Goal: Task Accomplishment & Management: Use online tool/utility

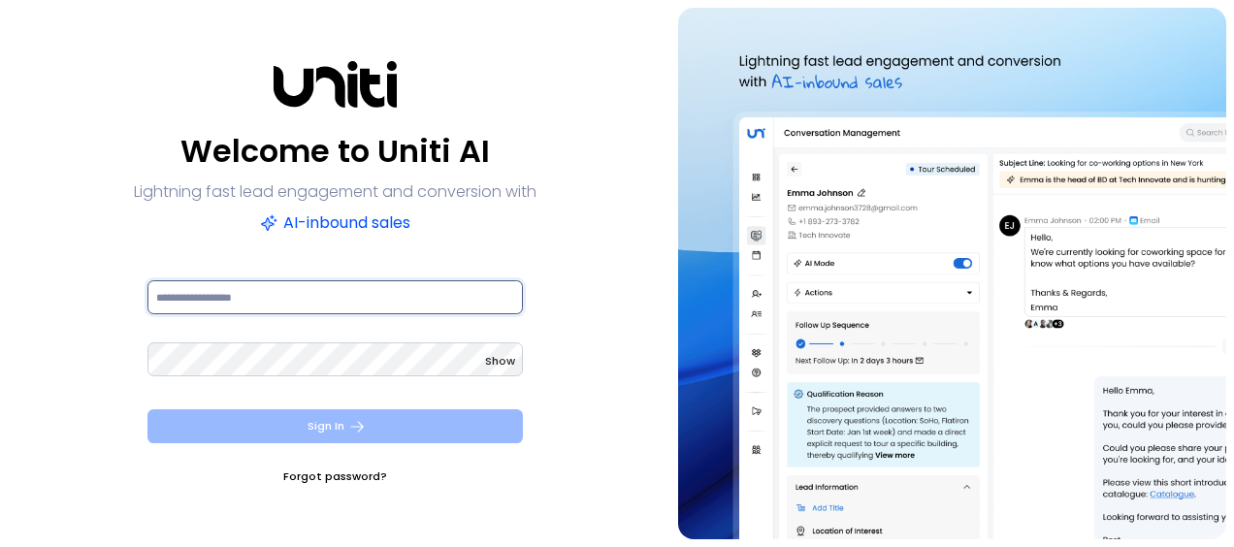
type input "**********"
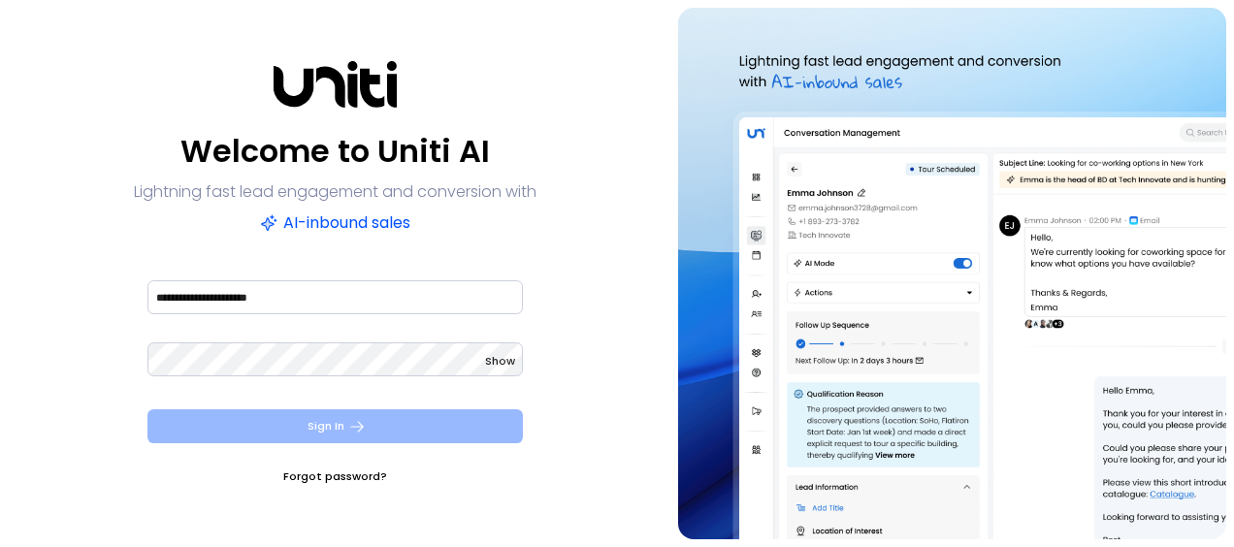
click at [364, 429] on icon "submit" at bounding box center [356, 426] width 17 height 17
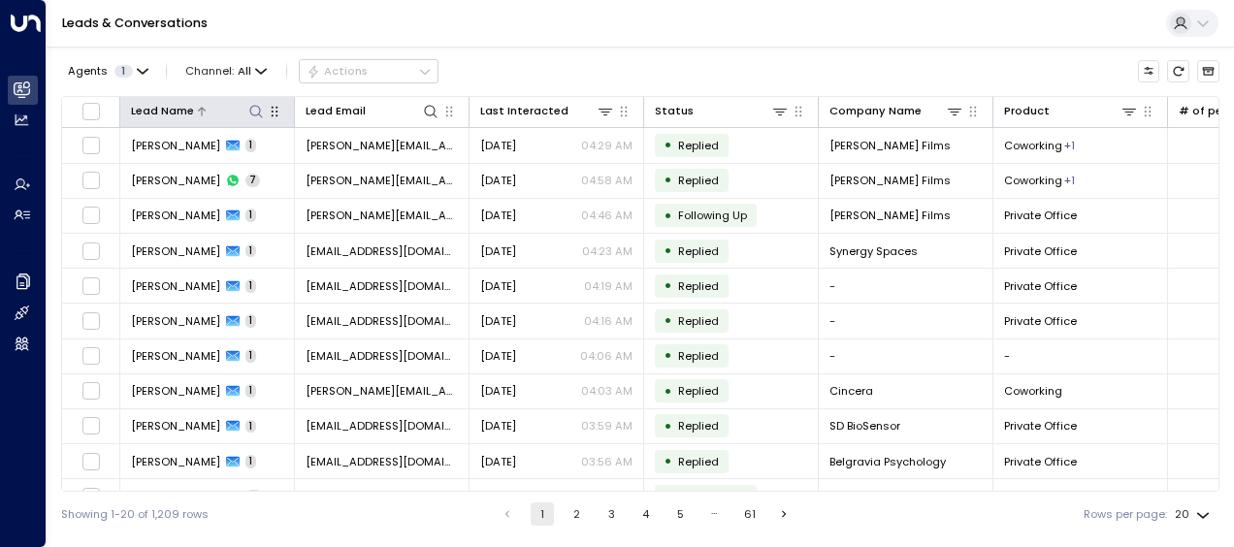
click at [254, 109] on icon at bounding box center [256, 112] width 16 height 16
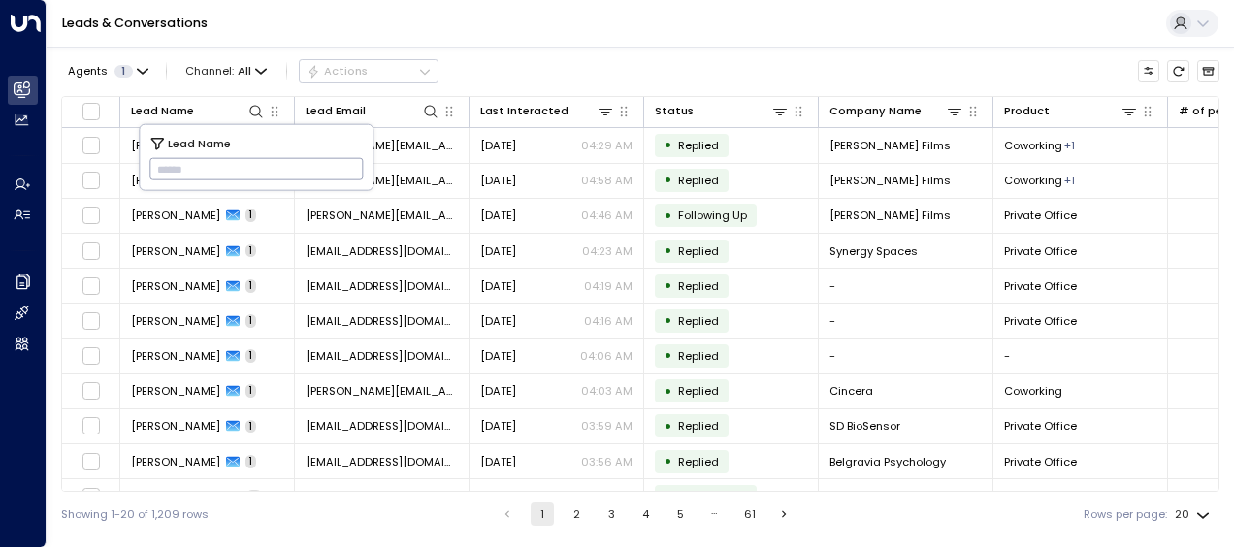
click at [168, 168] on input "text" at bounding box center [256, 169] width 214 height 32
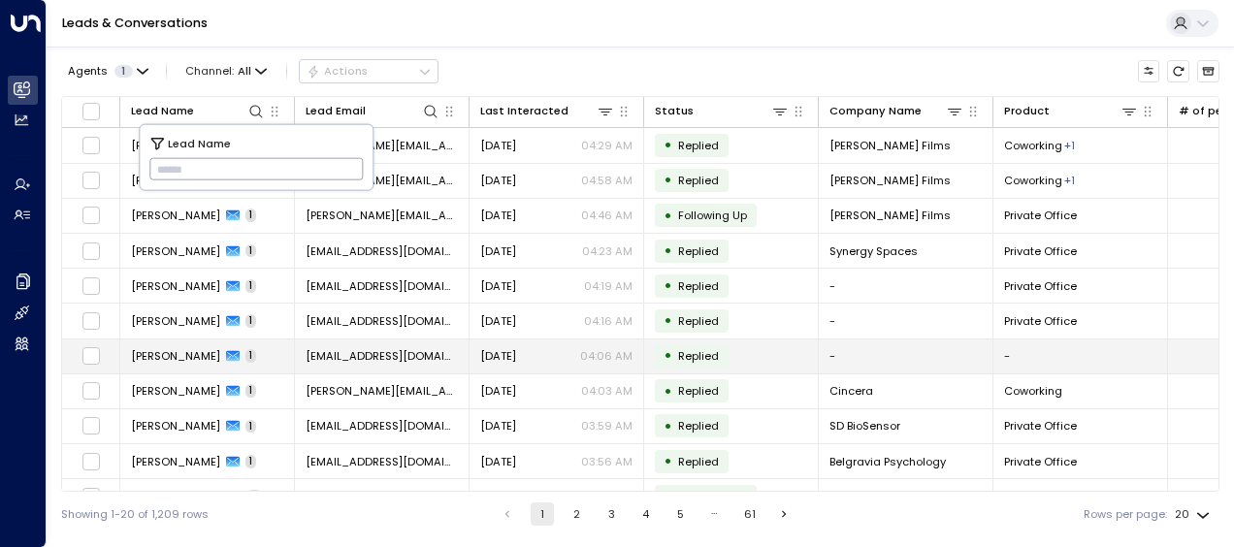
type input "*********"
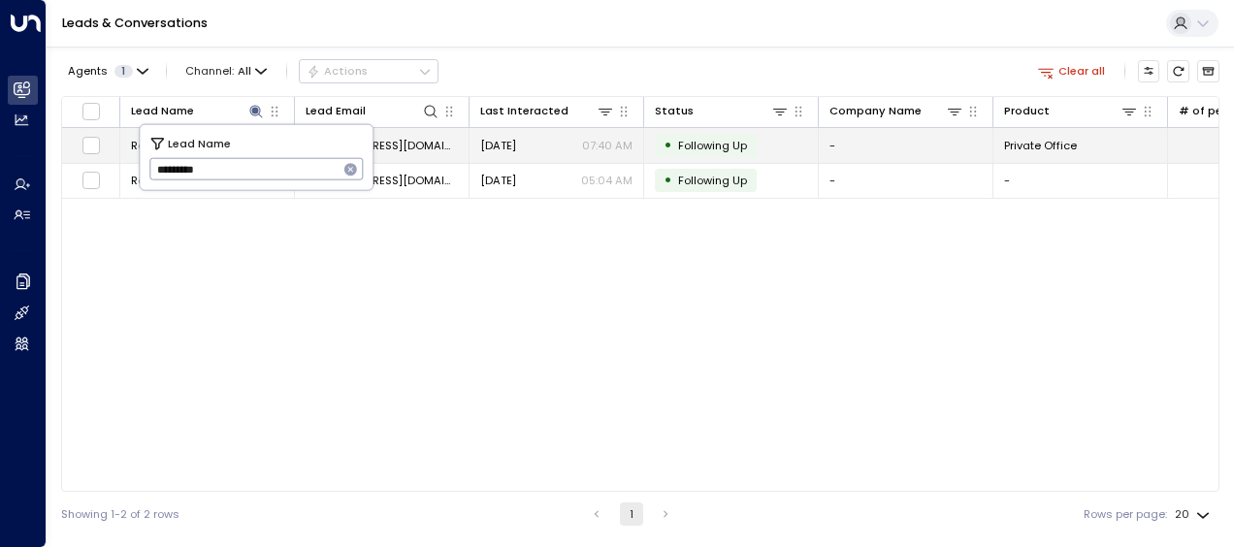
click at [436, 138] on span "[EMAIL_ADDRESS][DOMAIN_NAME]" at bounding box center [381, 146] width 152 height 16
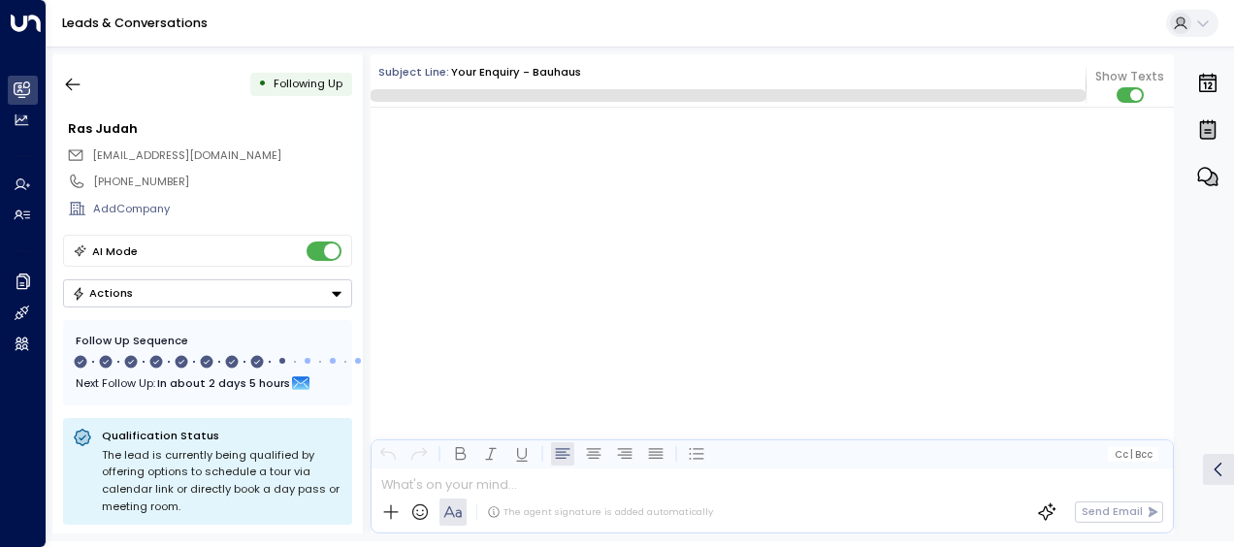
scroll to position [6023, 0]
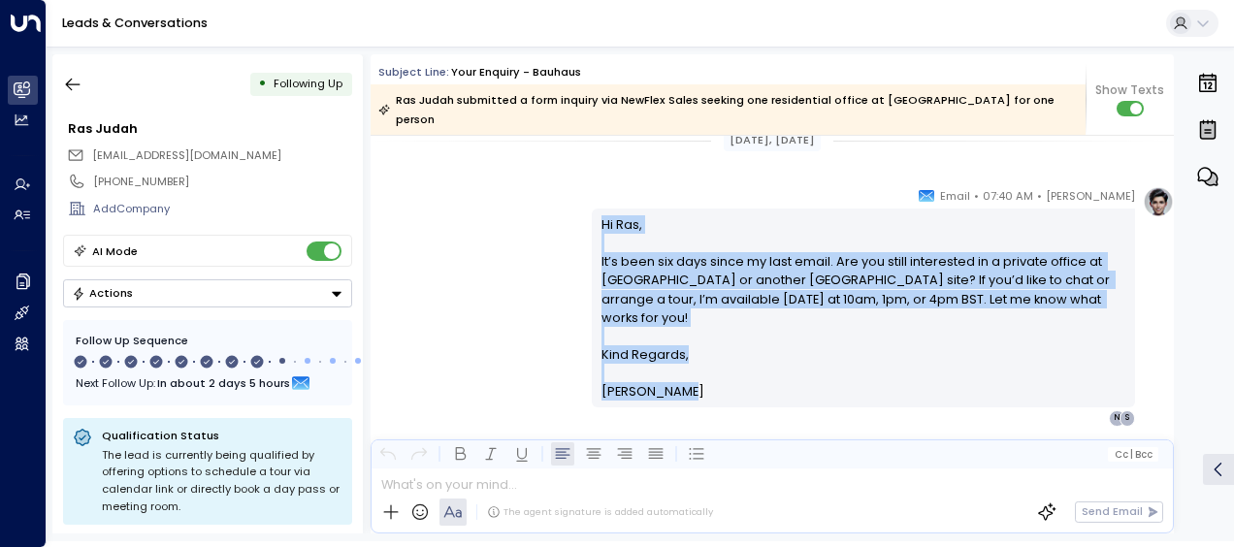
drag, startPoint x: 594, startPoint y: 198, endPoint x: 683, endPoint y: 355, distance: 180.2
click at [683, 355] on div "Hi Ras, It’s been six days since my last email. Are you still interested in a p…" at bounding box center [863, 308] width 543 height 199
drag, startPoint x: 683, startPoint y: 355, endPoint x: 627, endPoint y: 285, distance: 89.1
copy div "Hi Ras, It’s been six days since my last email. Are you still interested in a p…"
click at [70, 85] on icon "button" at bounding box center [72, 84] width 19 height 19
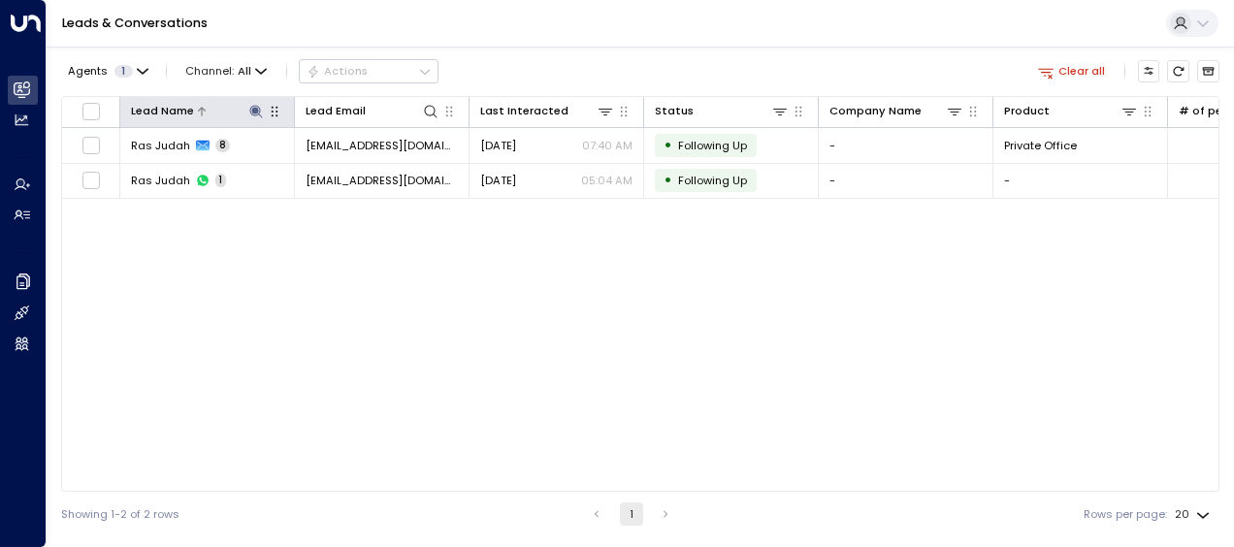
click at [253, 112] on icon at bounding box center [255, 111] width 13 height 13
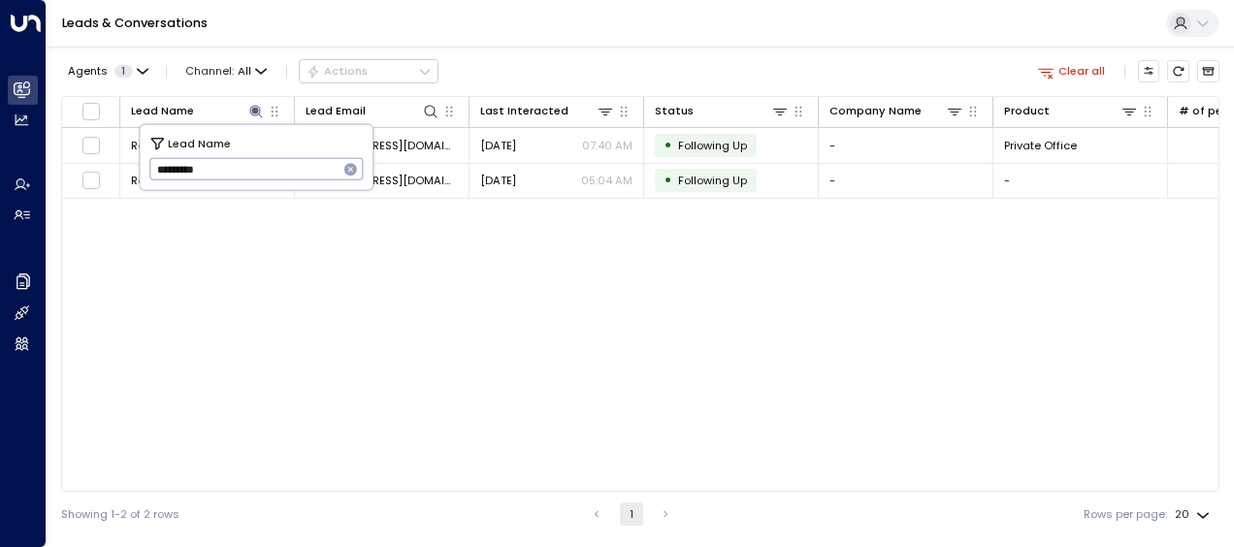
drag, startPoint x: 149, startPoint y: 169, endPoint x: 262, endPoint y: 182, distance: 113.3
click at [262, 182] on input "*********" at bounding box center [243, 169] width 189 height 32
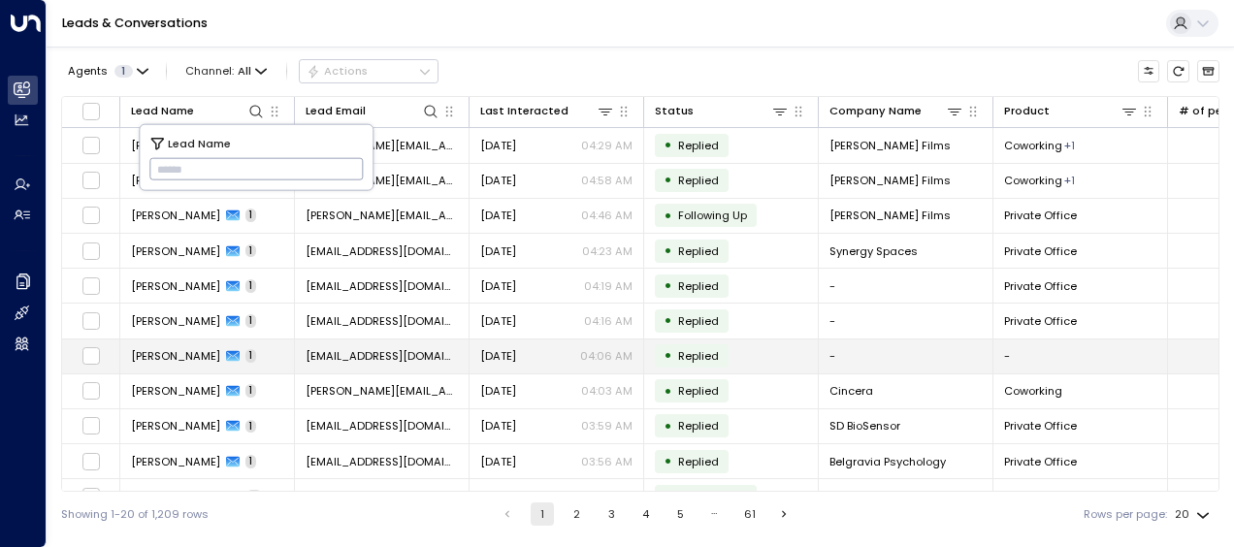
type input "**********"
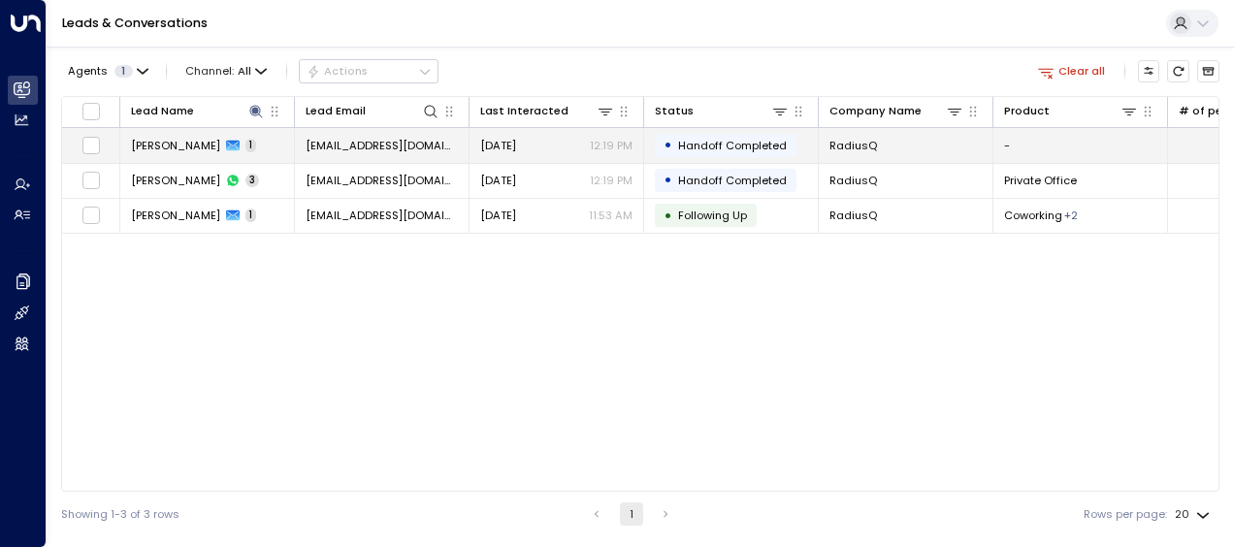
click at [419, 145] on span "[EMAIL_ADDRESS][DOMAIN_NAME]" at bounding box center [381, 146] width 152 height 16
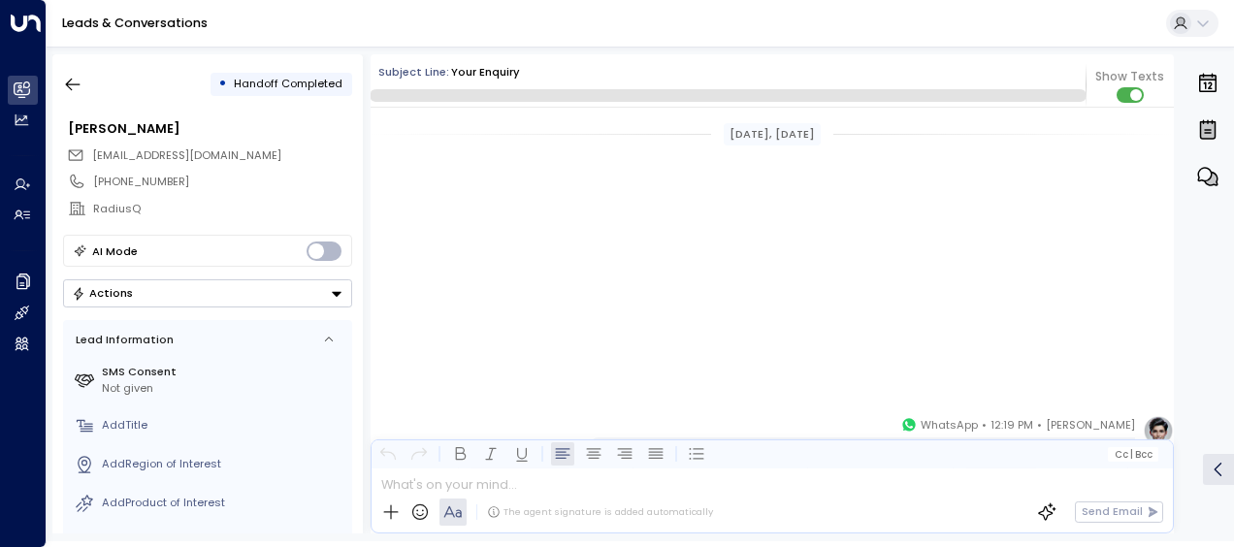
scroll to position [528, 0]
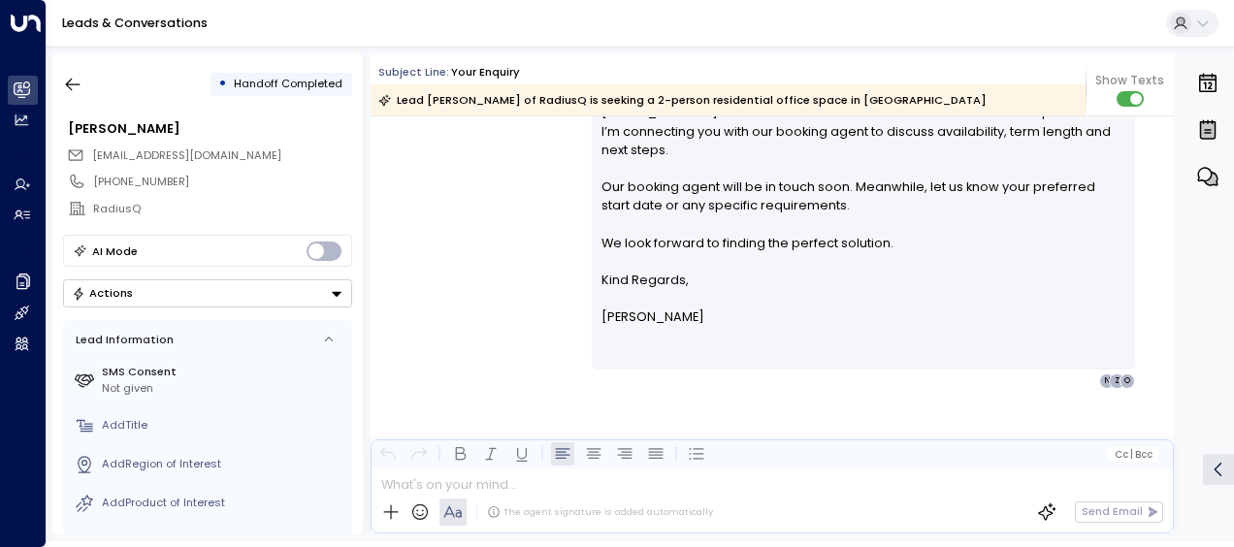
click at [471, 211] on div "[PERSON_NAME] • 12:19 PM • Email Hi [PERSON_NAME], Thanks for your interest in …" at bounding box center [771, 203] width 803 height 370
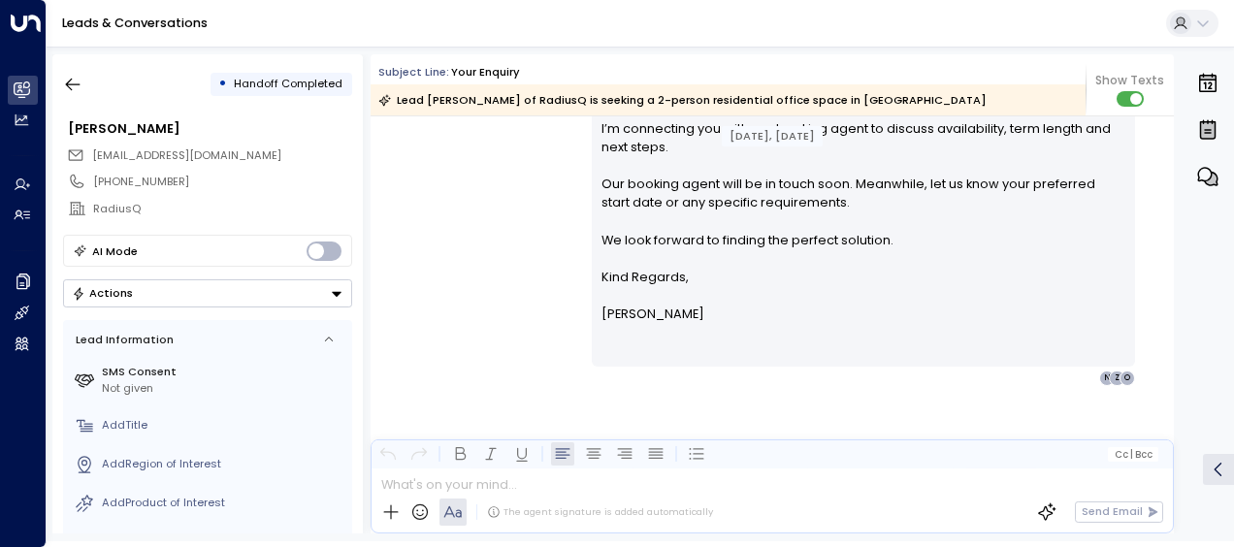
scroll to position [537, 0]
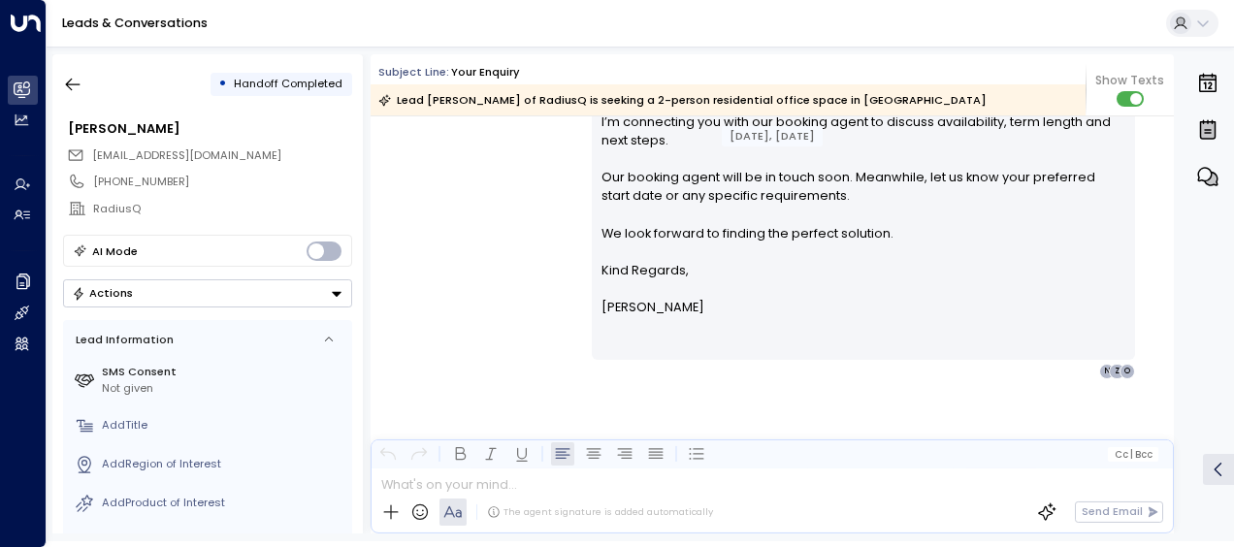
drag, startPoint x: 607, startPoint y: 236, endPoint x: 681, endPoint y: 524, distance: 297.3
drag, startPoint x: 681, startPoint y: 524, endPoint x: 649, endPoint y: 274, distance: 251.3
copy div "Lo Ipsu - do's Ametco Adipi. E seddoe te incidi ut la etdo magnaal enim Adminim…"
click at [74, 83] on icon "button" at bounding box center [73, 85] width 15 height 13
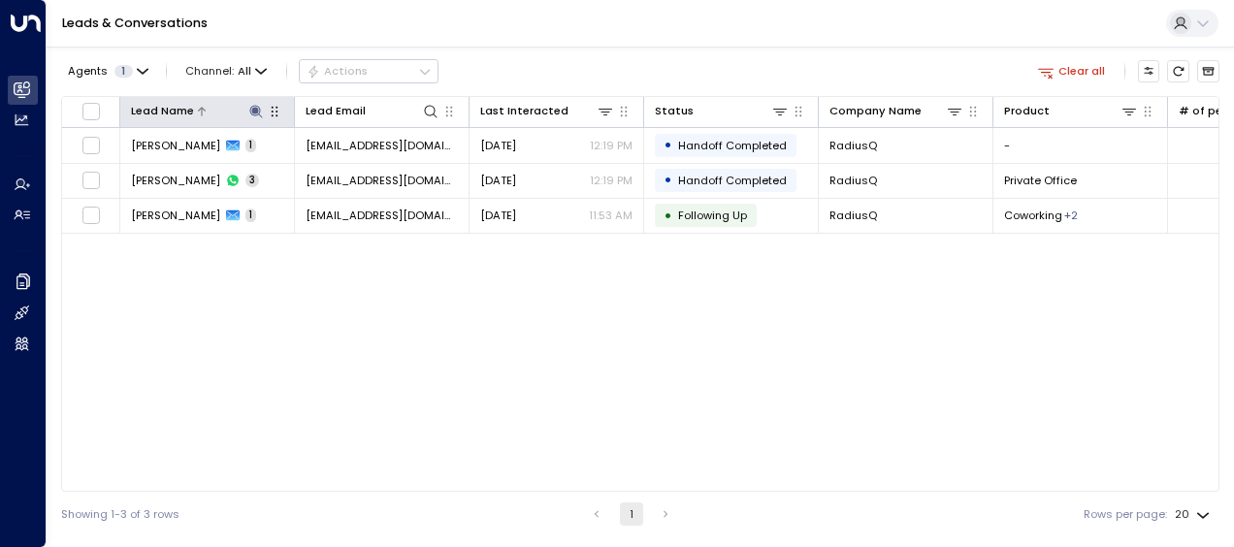
click at [254, 111] on icon at bounding box center [255, 111] width 13 height 13
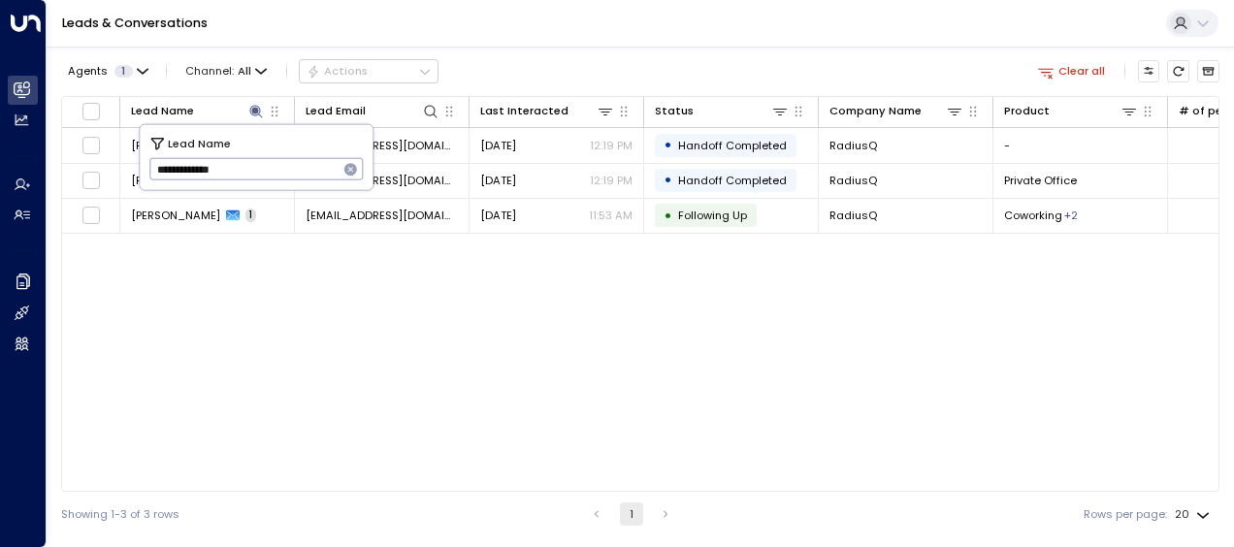
drag, startPoint x: 155, startPoint y: 166, endPoint x: 256, endPoint y: 170, distance: 100.9
click at [256, 170] on input "**********" at bounding box center [243, 169] width 189 height 32
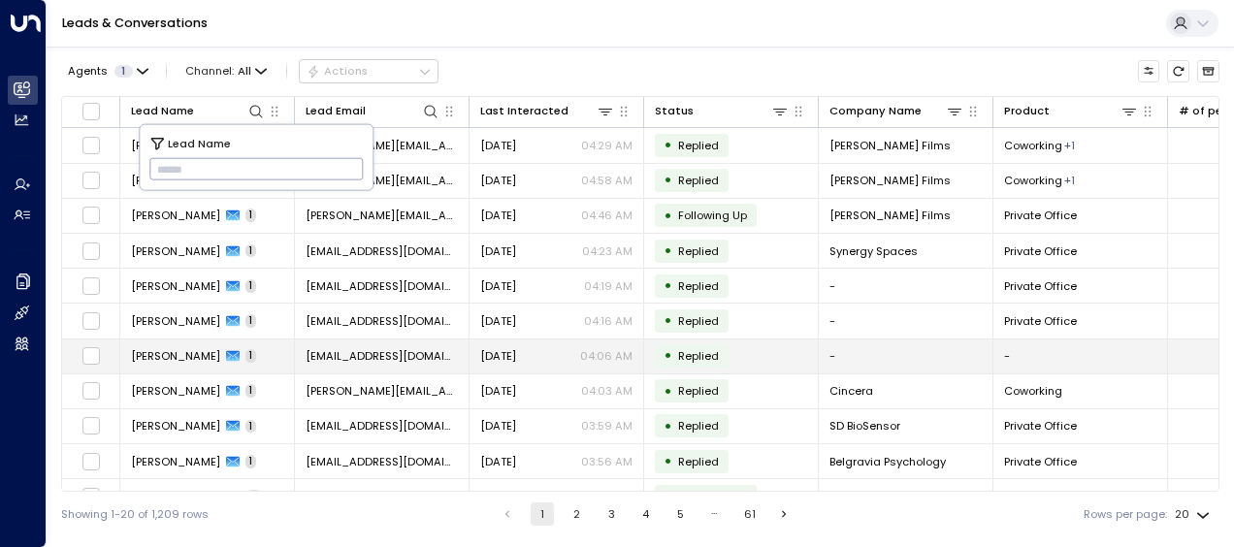
type input "**********"
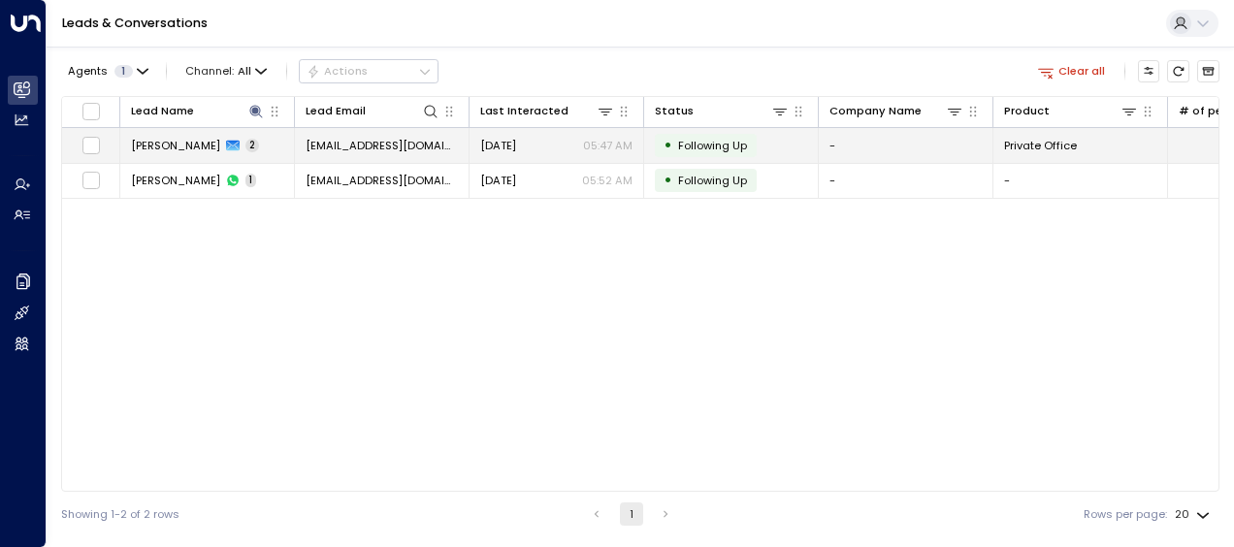
click at [433, 136] on td "[EMAIL_ADDRESS][DOMAIN_NAME]" at bounding box center [382, 145] width 175 height 34
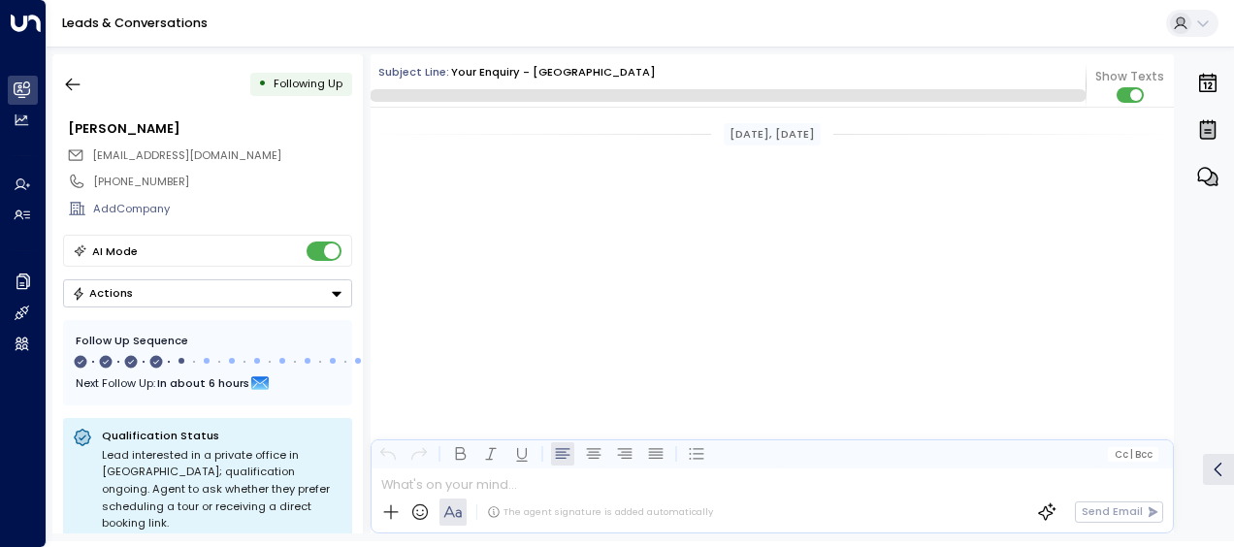
scroll to position [1166, 0]
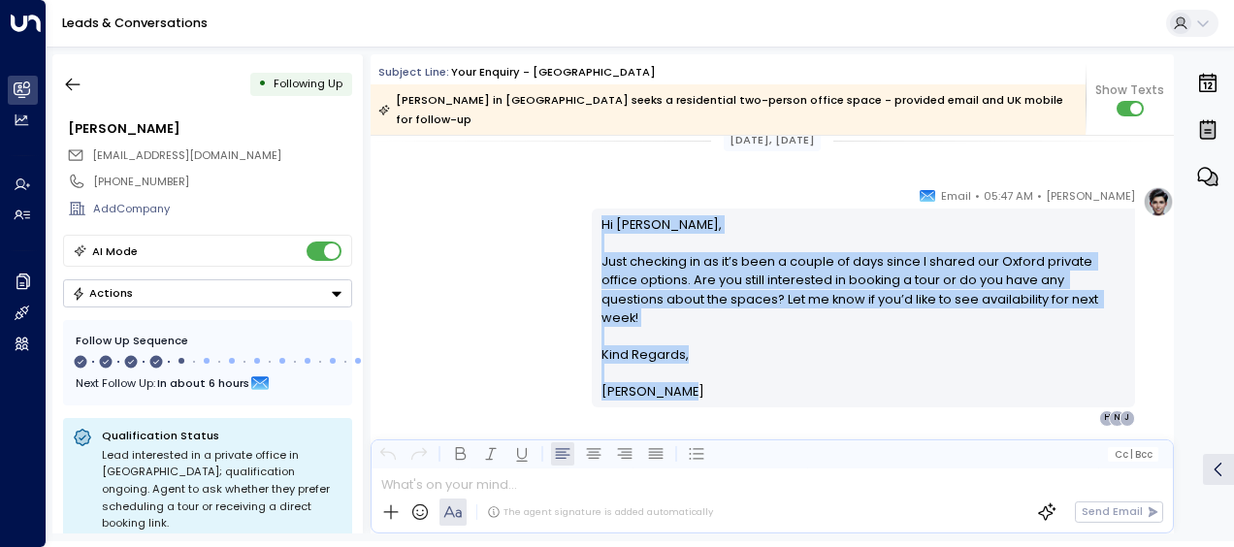
drag, startPoint x: 595, startPoint y: 201, endPoint x: 681, endPoint y: 356, distance: 177.1
click at [681, 356] on div "Hi [PERSON_NAME], Just checking in as it’s been a couple of days since I shared…" at bounding box center [863, 308] width 543 height 199
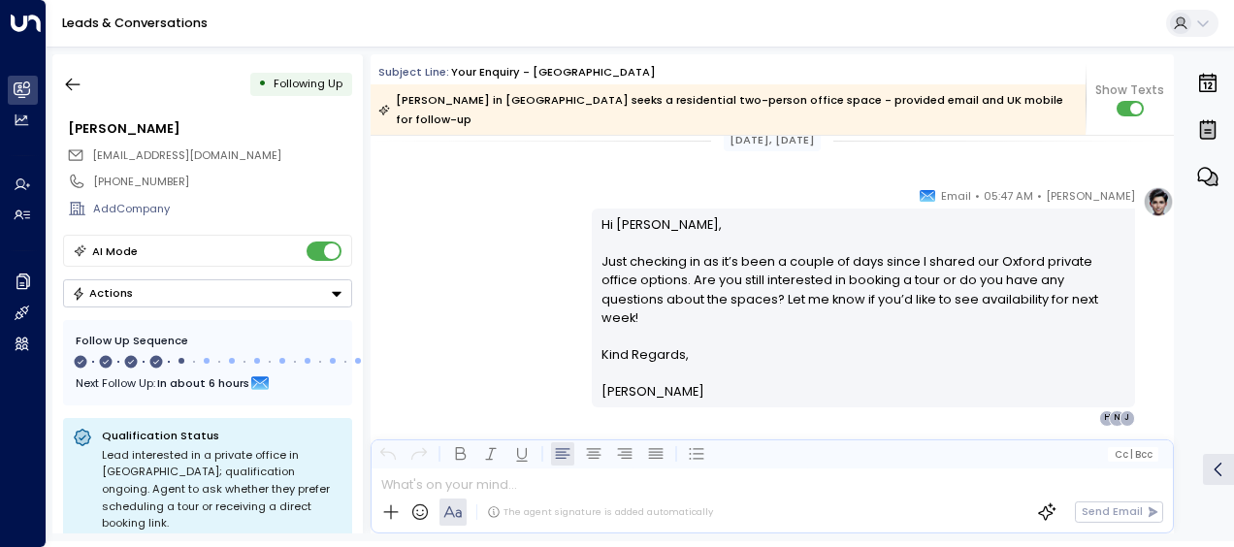
click at [681, 382] on p "[PERSON_NAME]" at bounding box center [863, 391] width 525 height 18
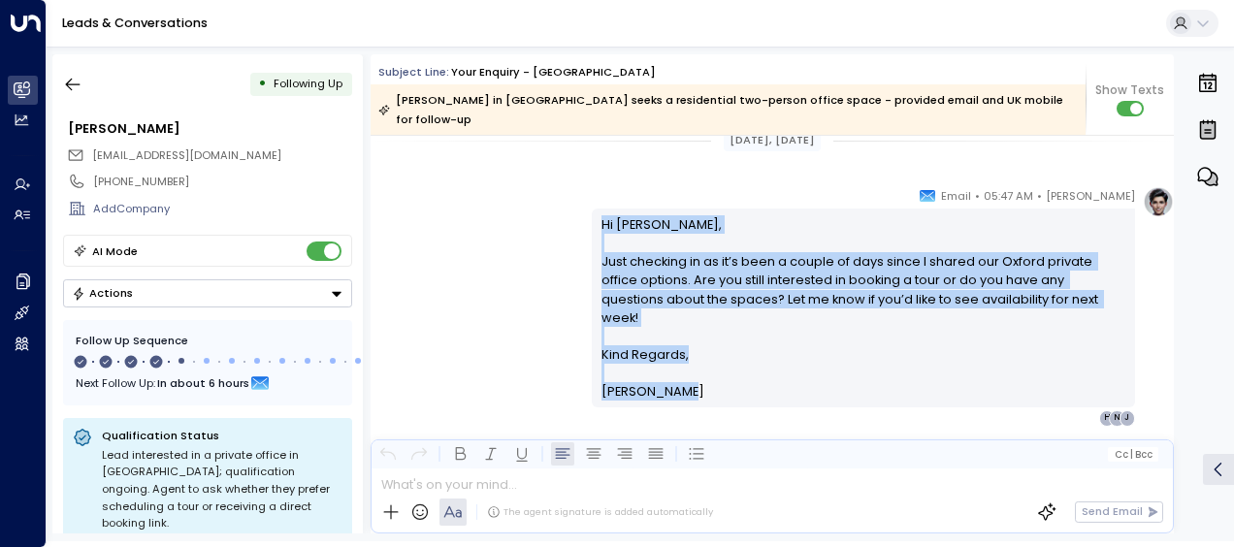
drag, startPoint x: 597, startPoint y: 200, endPoint x: 694, endPoint y: 362, distance: 188.8
click at [694, 362] on div "Hi [PERSON_NAME], Just checking in as it’s been a couple of days since I shared…" at bounding box center [863, 308] width 525 height 186
drag, startPoint x: 694, startPoint y: 362, endPoint x: 634, endPoint y: 286, distance: 96.6
copy div "Hi [PERSON_NAME], Just checking in as it’s been a couple of days since I shared…"
click at [74, 80] on icon "button" at bounding box center [72, 84] width 19 height 19
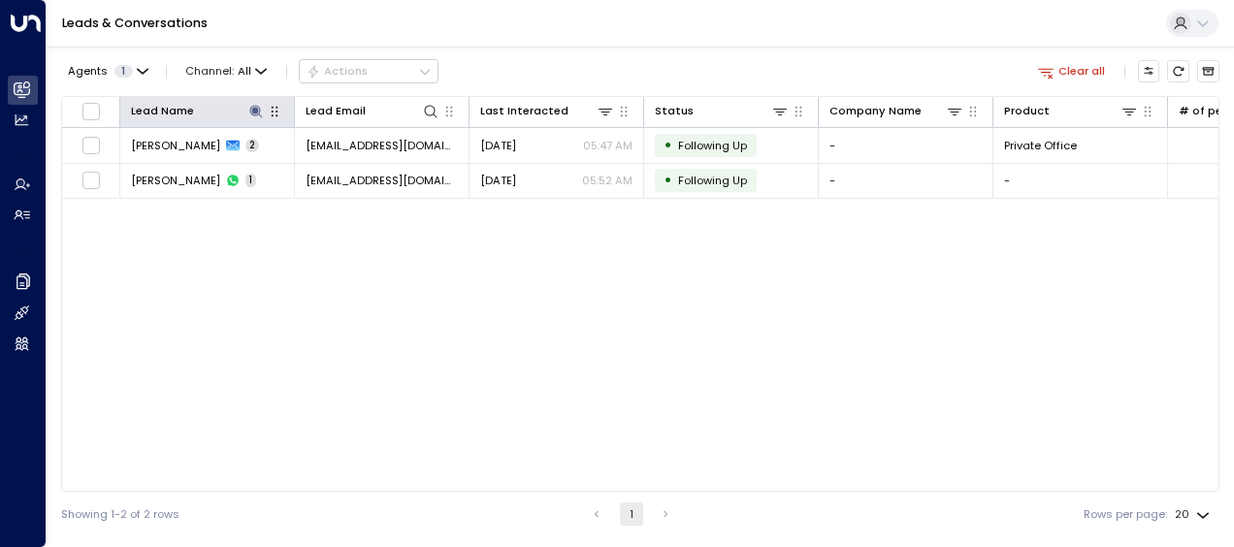
click at [267, 111] on icon "button" at bounding box center [275, 112] width 16 height 16
click at [252, 102] on button at bounding box center [255, 111] width 18 height 18
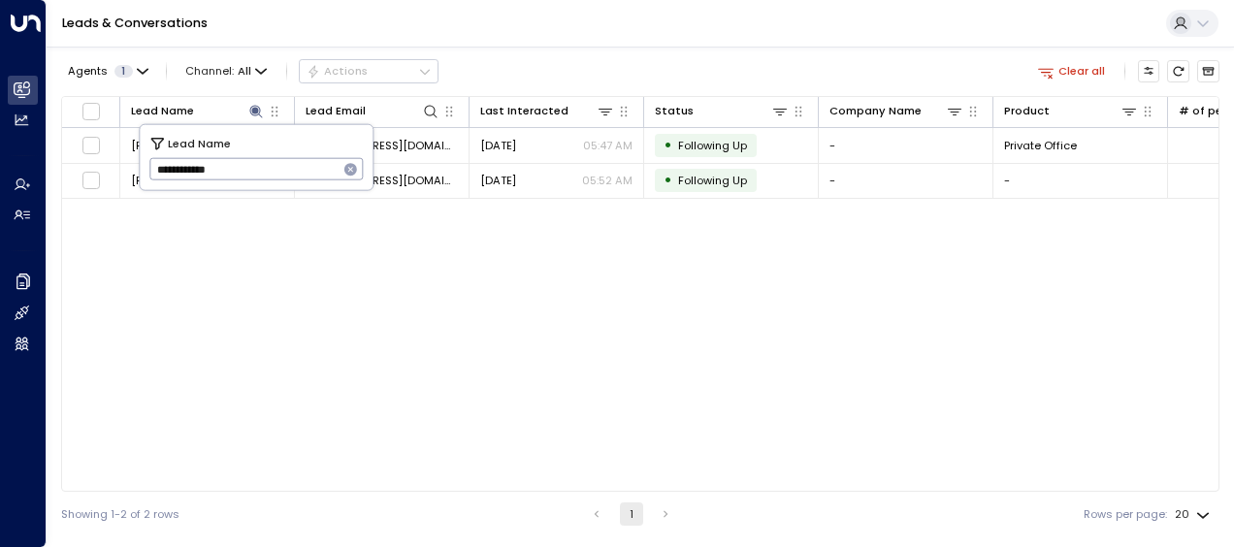
drag, startPoint x: 158, startPoint y: 171, endPoint x: 271, endPoint y: 189, distance: 114.0
click at [271, 189] on div "**********" at bounding box center [256, 157] width 235 height 67
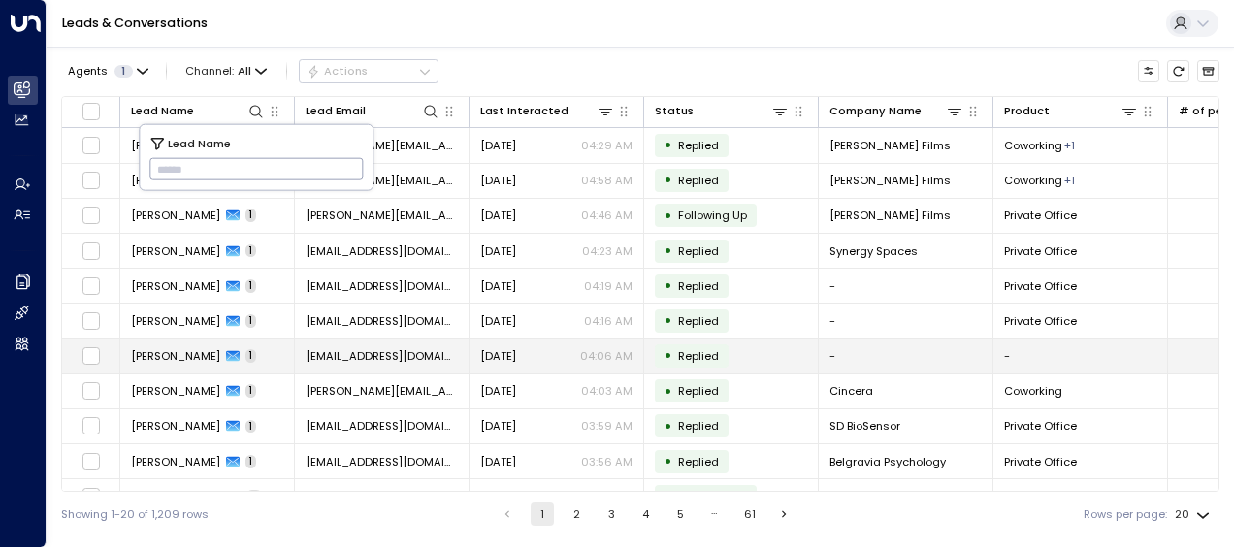
type input "*******"
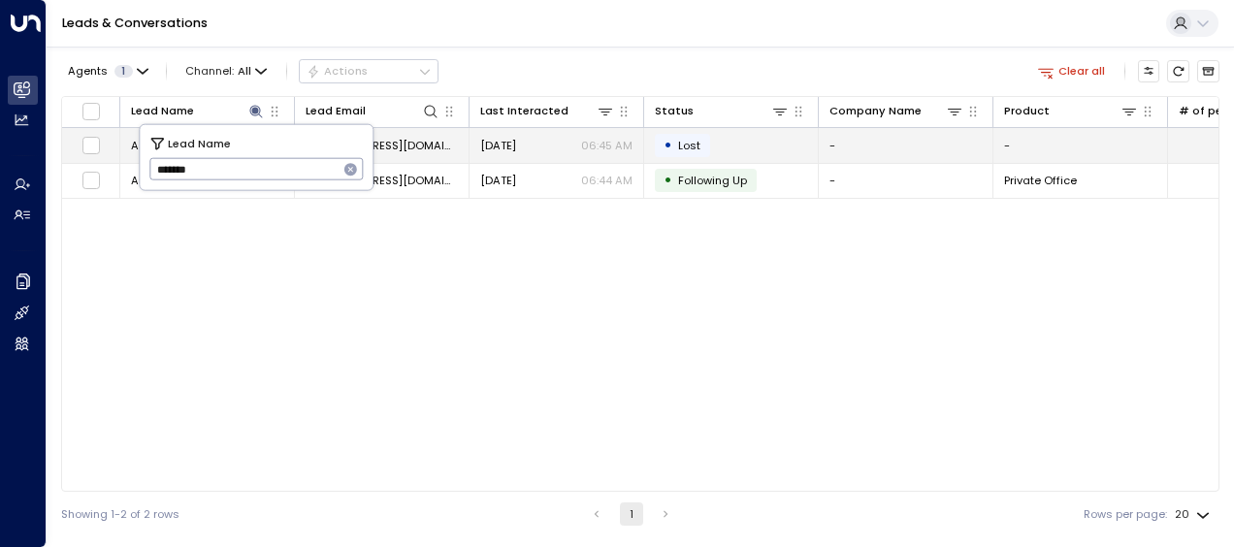
click at [407, 138] on span "[EMAIL_ADDRESS][DOMAIN_NAME]" at bounding box center [381, 146] width 152 height 16
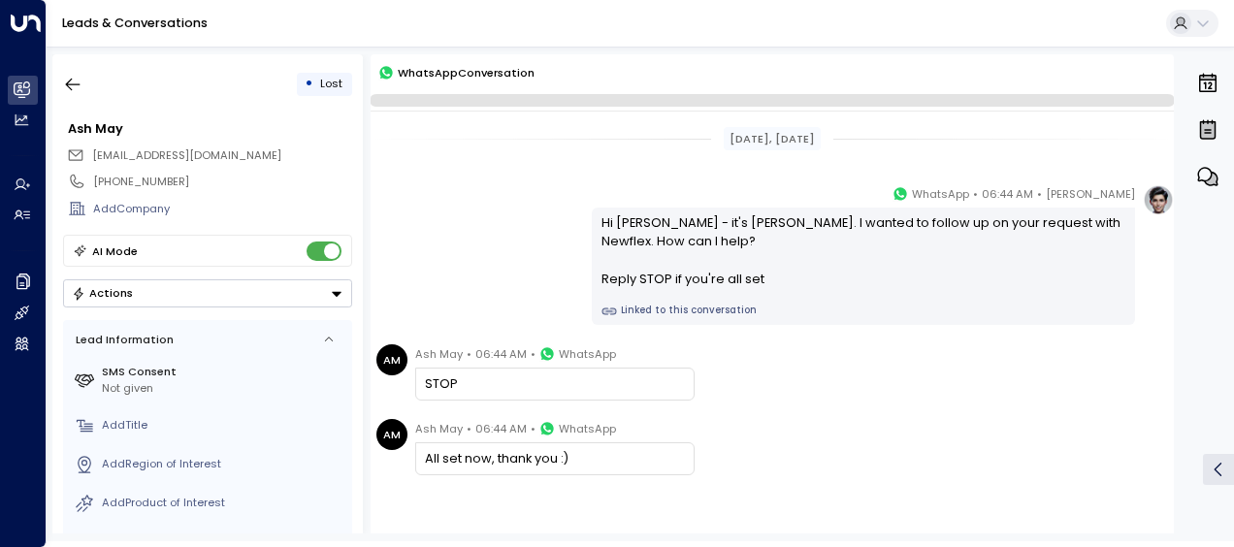
scroll to position [96, 0]
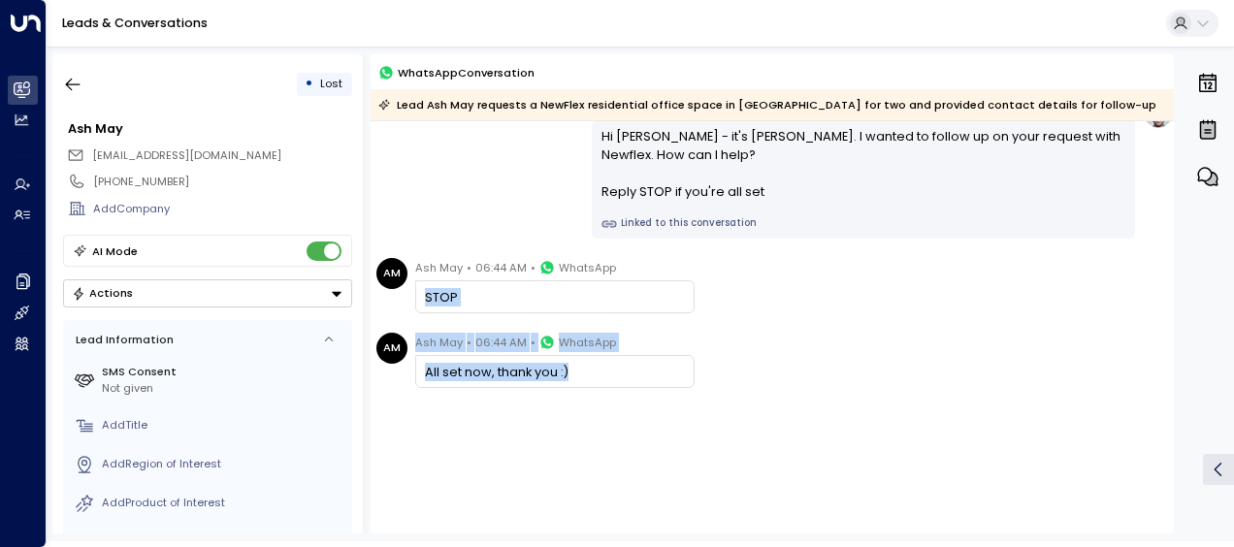
drag, startPoint x: 420, startPoint y: 281, endPoint x: 591, endPoint y: 375, distance: 194.9
click at [591, 375] on div "[DATE], [DATE] [PERSON_NAME] • 06:44 AM • WhatsApp Hi [PERSON_NAME] - it's [PER…" at bounding box center [771, 284] width 803 height 518
drag, startPoint x: 591, startPoint y: 375, endPoint x: 533, endPoint y: 369, distance: 57.6
click at [533, 369] on div "All set now, thank you :)" at bounding box center [554, 372] width 259 height 18
copy div "STOP AM [PERSON_NAME] May • 06:44 AM • WhatsApp All set now, thank you :)"
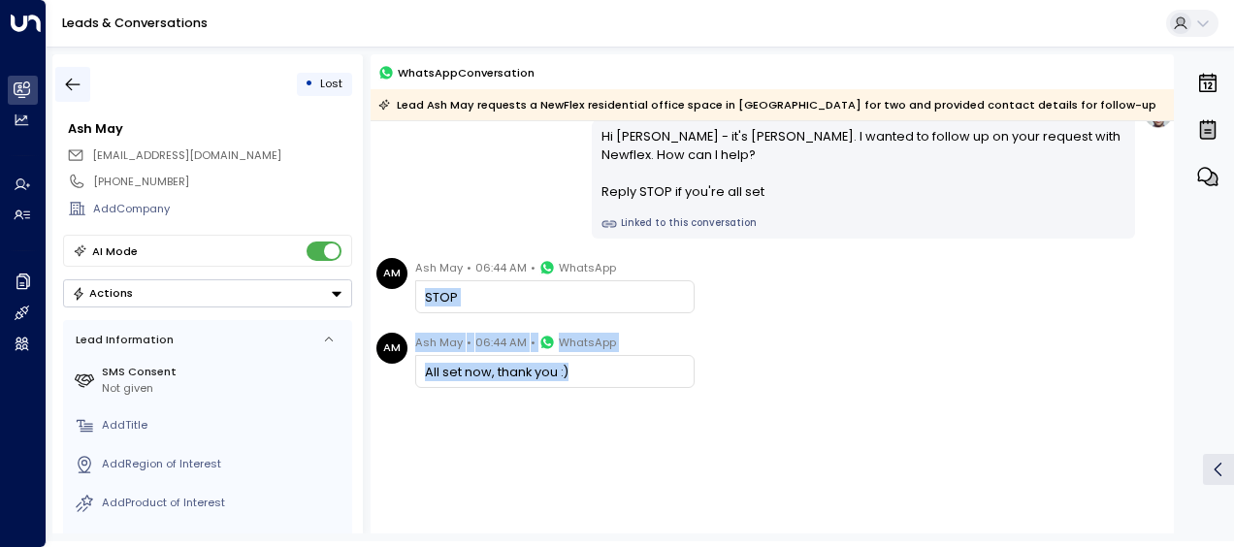
click at [72, 80] on icon "button" at bounding box center [72, 84] width 19 height 19
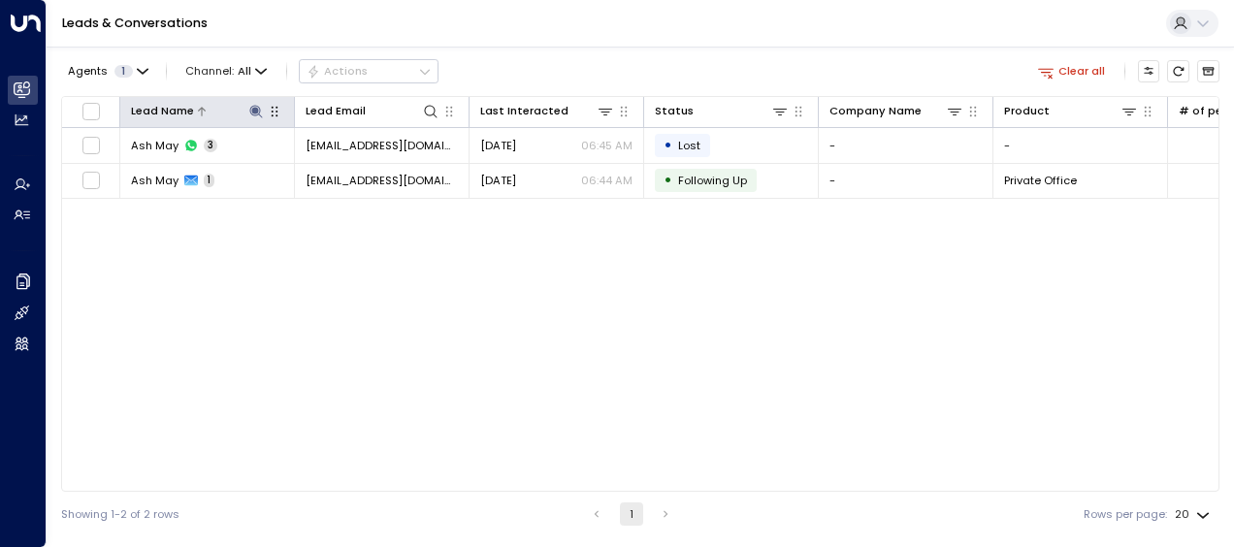
click at [257, 113] on icon at bounding box center [256, 112] width 16 height 16
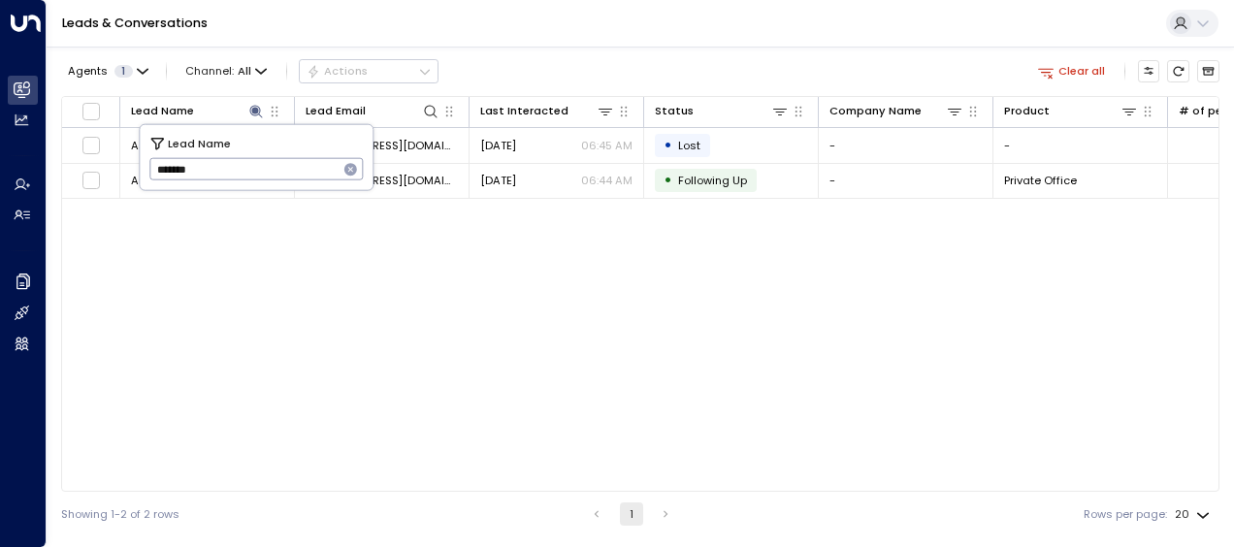
drag, startPoint x: 154, startPoint y: 169, endPoint x: 245, endPoint y: 177, distance: 91.6
click at [245, 177] on input "*******" at bounding box center [243, 169] width 189 height 32
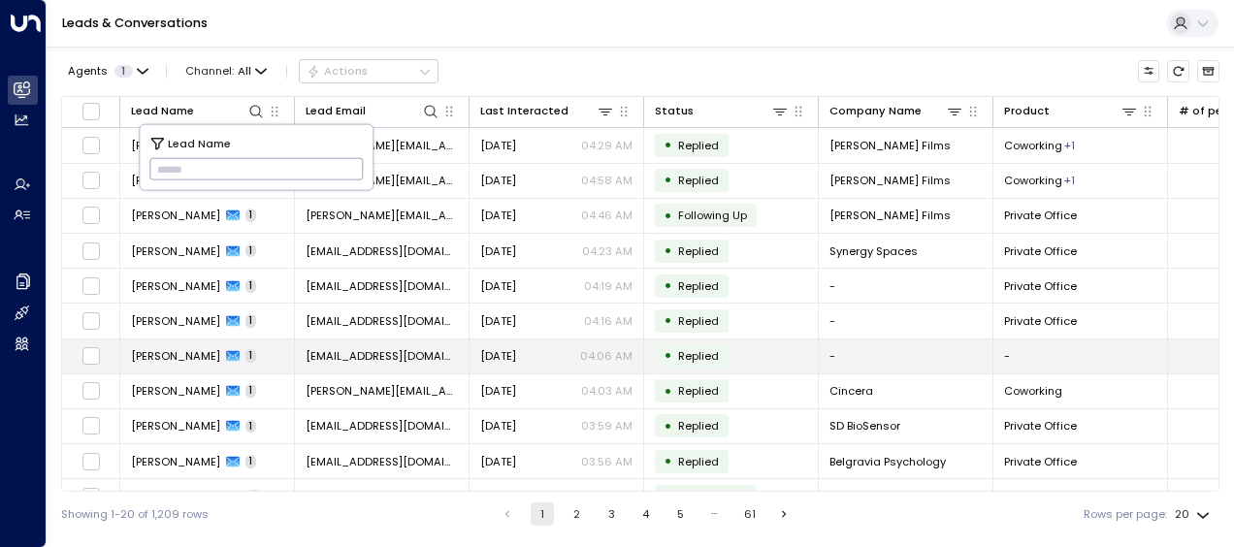
type input "**********"
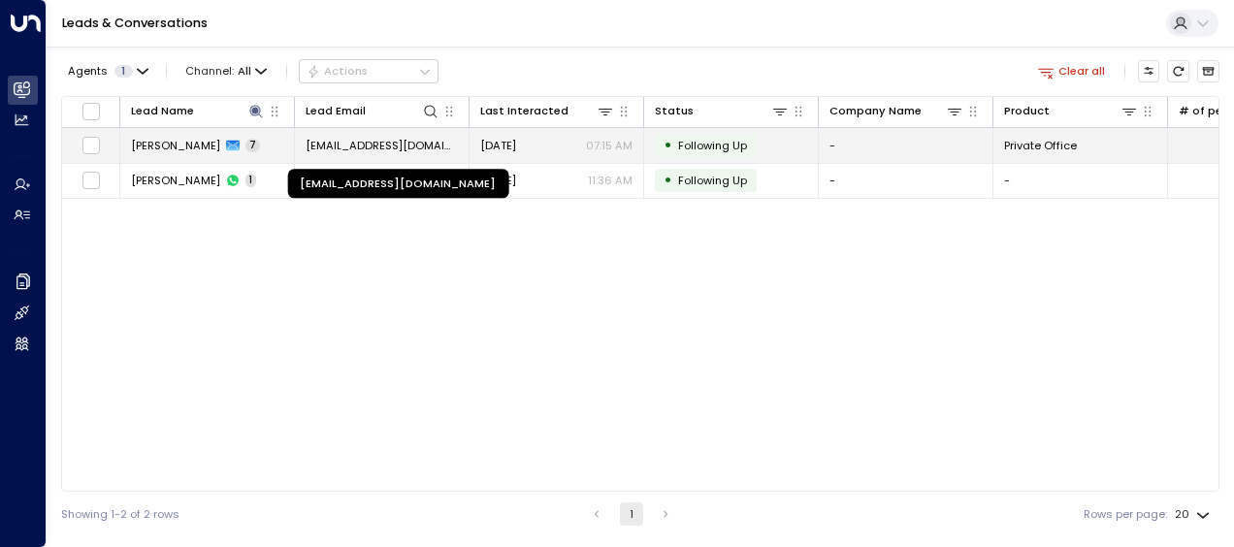
click at [427, 145] on span "[EMAIL_ADDRESS][DOMAIN_NAME]" at bounding box center [381, 146] width 152 height 16
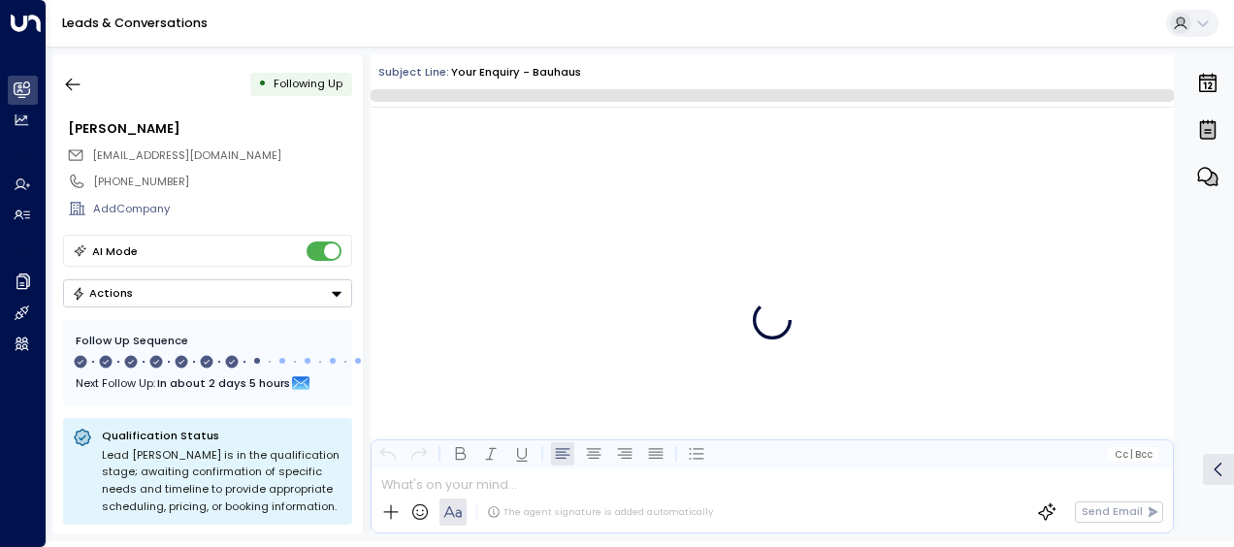
scroll to position [5388, 0]
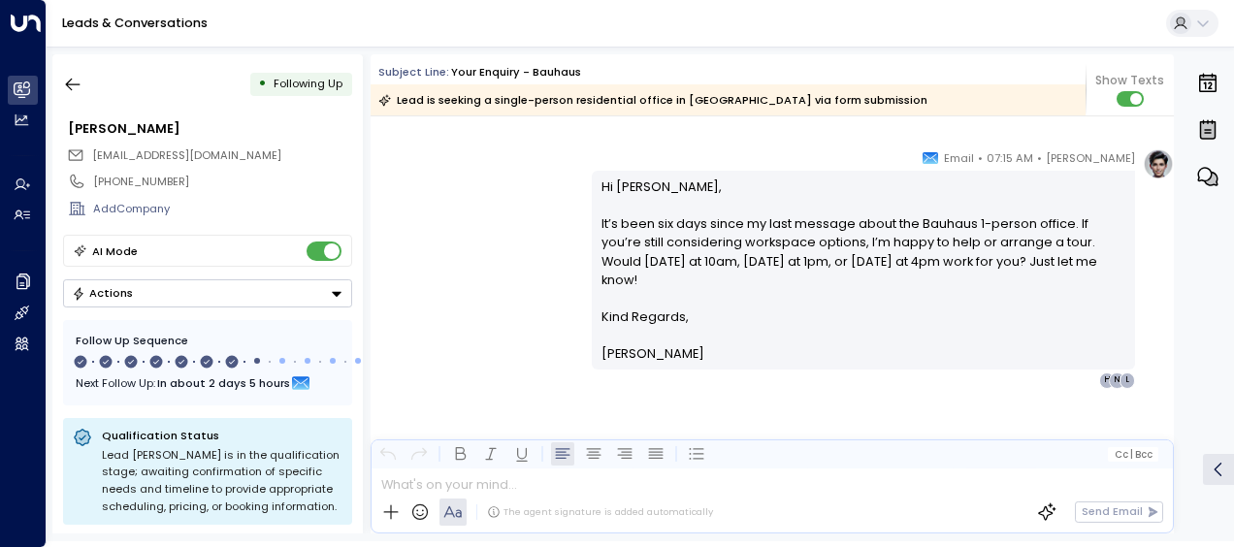
click at [595, 180] on div "Hi [PERSON_NAME], It’s been six days since my last message about the Bauhaus 1-…" at bounding box center [863, 270] width 543 height 199
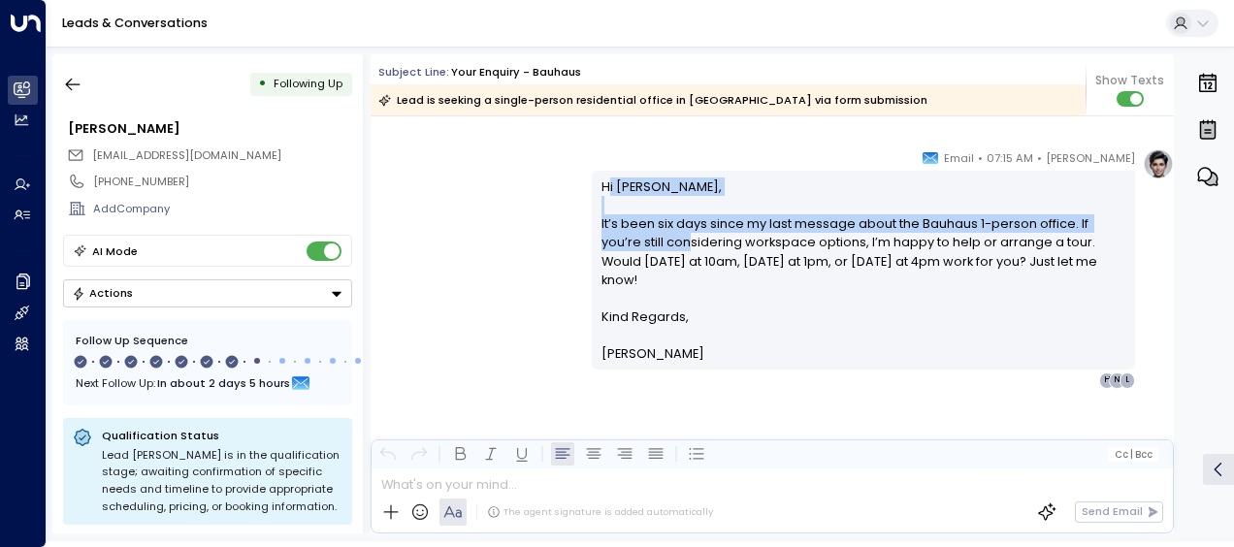
drag, startPoint x: 601, startPoint y: 182, endPoint x: 644, endPoint y: 234, distance: 66.8
click at [644, 234] on p "Hi [PERSON_NAME], It’s been six days since my last message about the Bauhaus 1-…" at bounding box center [863, 242] width 525 height 130
drag, startPoint x: 644, startPoint y: 234, endPoint x: 493, endPoint y: 206, distance: 153.9
click at [493, 206] on div "[PERSON_NAME] • 07:15 AM • Email Hi [PERSON_NAME], It’s been six days since my …" at bounding box center [771, 268] width 803 height 240
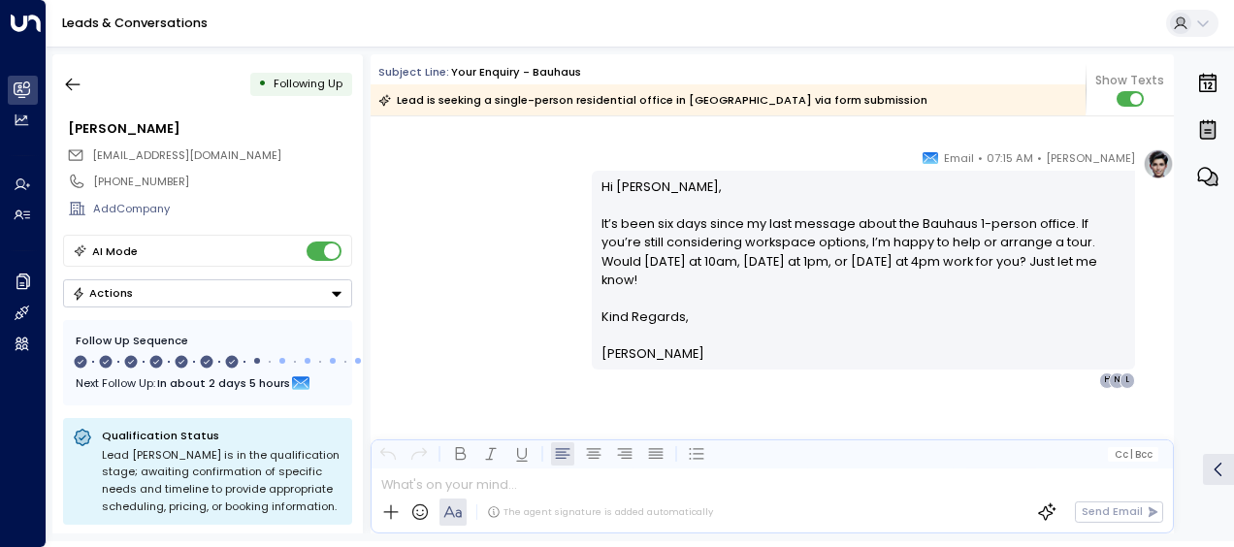
click at [526, 177] on div "[PERSON_NAME] • 07:15 AM • Email Hi [PERSON_NAME], It’s been six days since my …" at bounding box center [771, 268] width 803 height 240
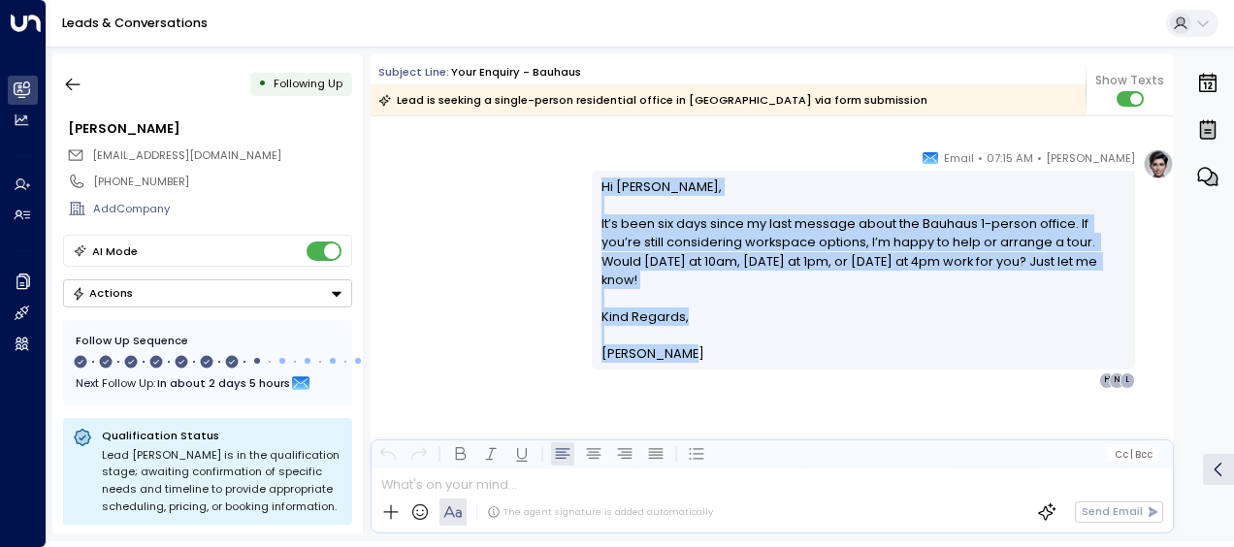
drag, startPoint x: 597, startPoint y: 182, endPoint x: 704, endPoint y: 367, distance: 212.9
click at [704, 367] on div "Hi [PERSON_NAME], It’s been six days since my last message about the Bauhaus 1-…" at bounding box center [863, 270] width 543 height 199
drag, startPoint x: 704, startPoint y: 367, endPoint x: 639, endPoint y: 263, distance: 122.4
copy div "Hi [PERSON_NAME], It’s been six days since my last message about the Bauhaus 1-…"
click at [74, 78] on icon "button" at bounding box center [72, 84] width 19 height 19
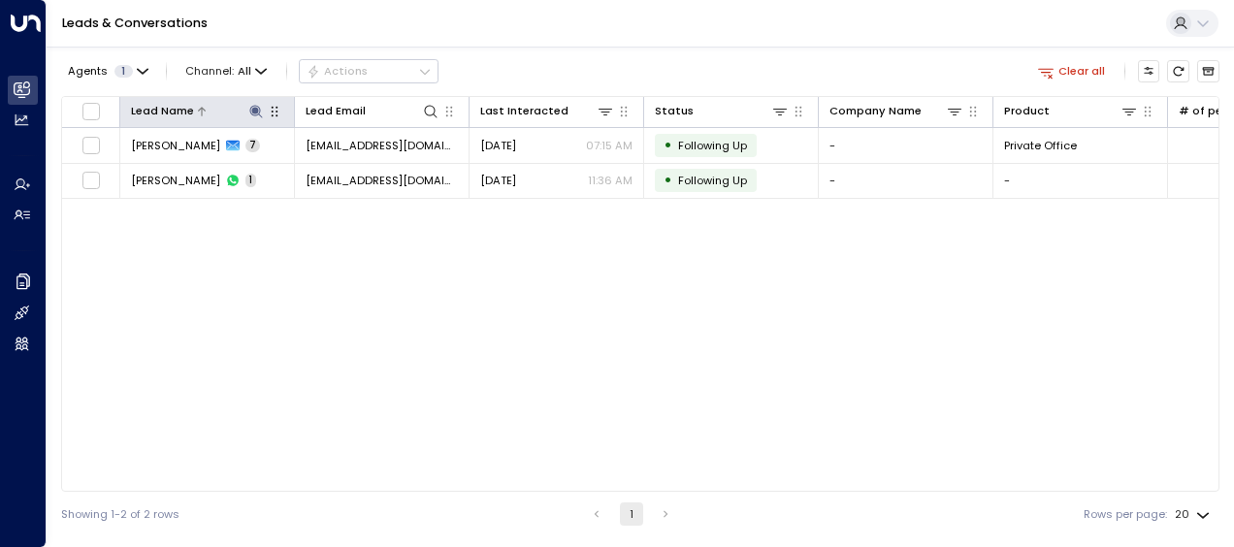
click at [258, 105] on icon at bounding box center [256, 112] width 16 height 16
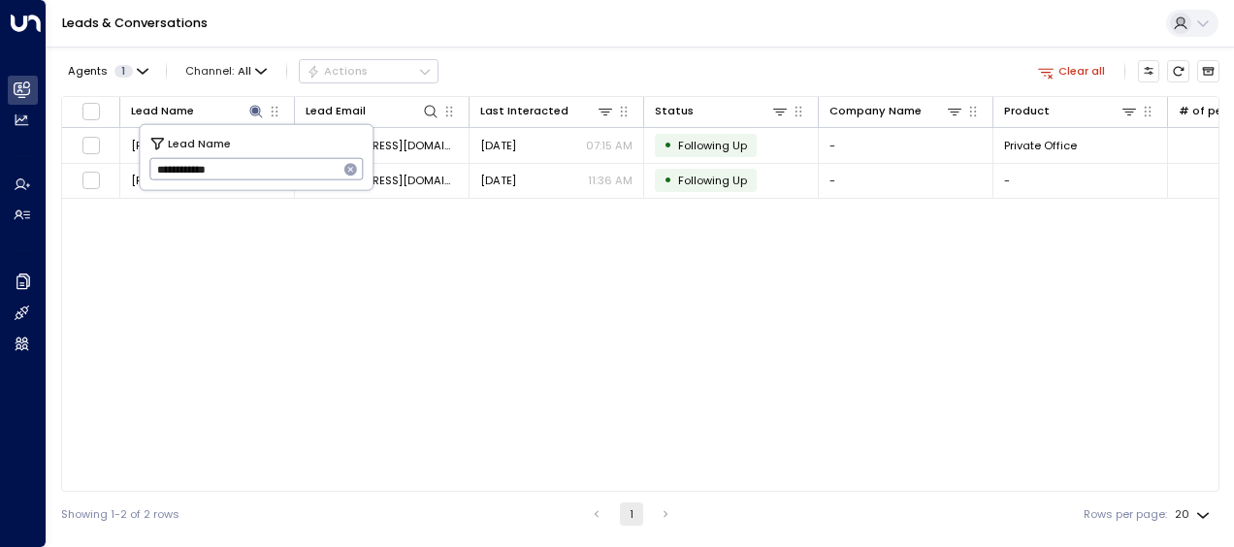
drag, startPoint x: 149, startPoint y: 167, endPoint x: 282, endPoint y: 169, distance: 132.9
click at [282, 169] on input "**********" at bounding box center [243, 169] width 189 height 32
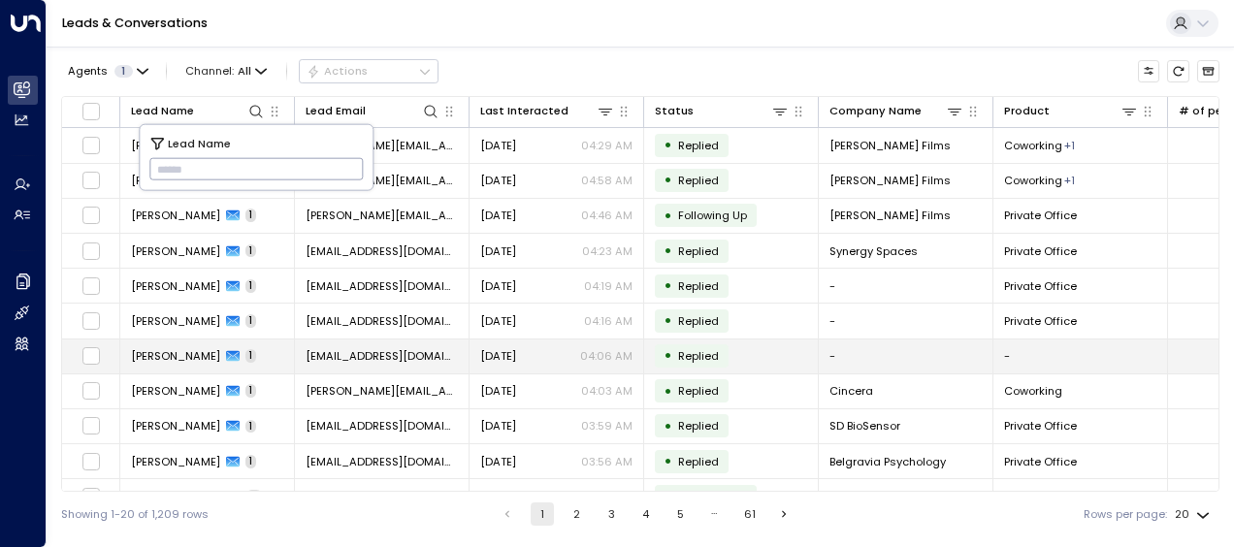
type input "*****"
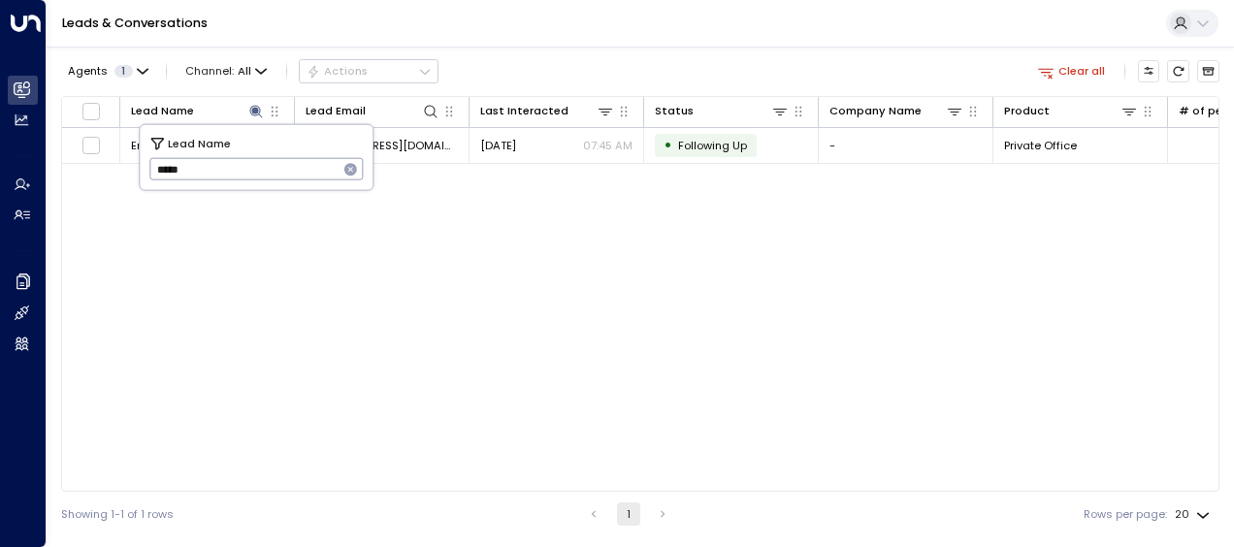
click at [223, 349] on div "Lead Name Lead Email Last Interacted Status Company Name Product # of people AI…" at bounding box center [640, 294] width 1158 height 396
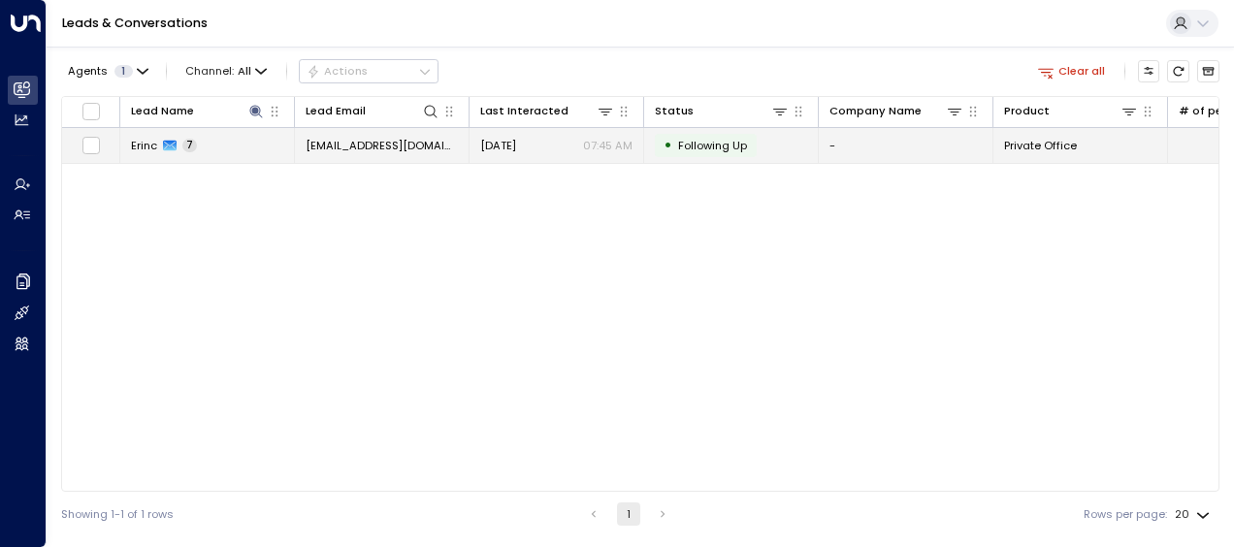
click at [382, 149] on span "[EMAIL_ADDRESS][DOMAIN_NAME]" at bounding box center [381, 146] width 152 height 16
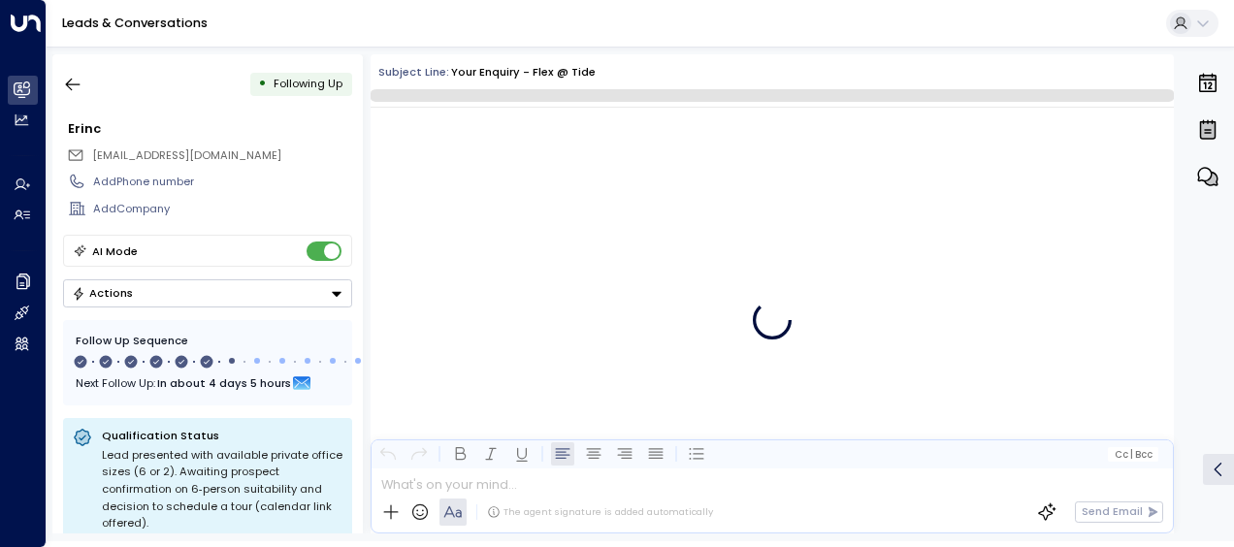
scroll to position [4493, 0]
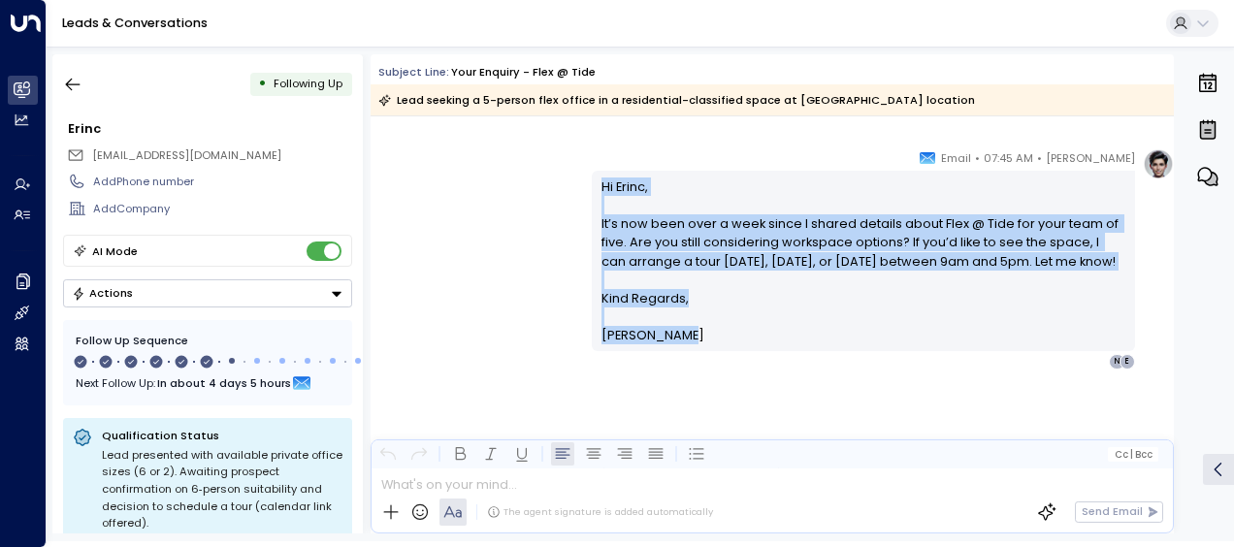
drag, startPoint x: 597, startPoint y: 180, endPoint x: 680, endPoint y: 352, distance: 190.4
click at [680, 345] on div "Hi Erinc, It’s now been over a week since I shared details about Flex @ Tide fo…" at bounding box center [863, 261] width 525 height 168
drag, startPoint x: 680, startPoint y: 352, endPoint x: 634, endPoint y: 265, distance: 98.5
copy div "Hi Erinc, It’s now been over a week since I shared details about Flex @ Tide fo…"
click at [73, 80] on icon "button" at bounding box center [72, 84] width 19 height 19
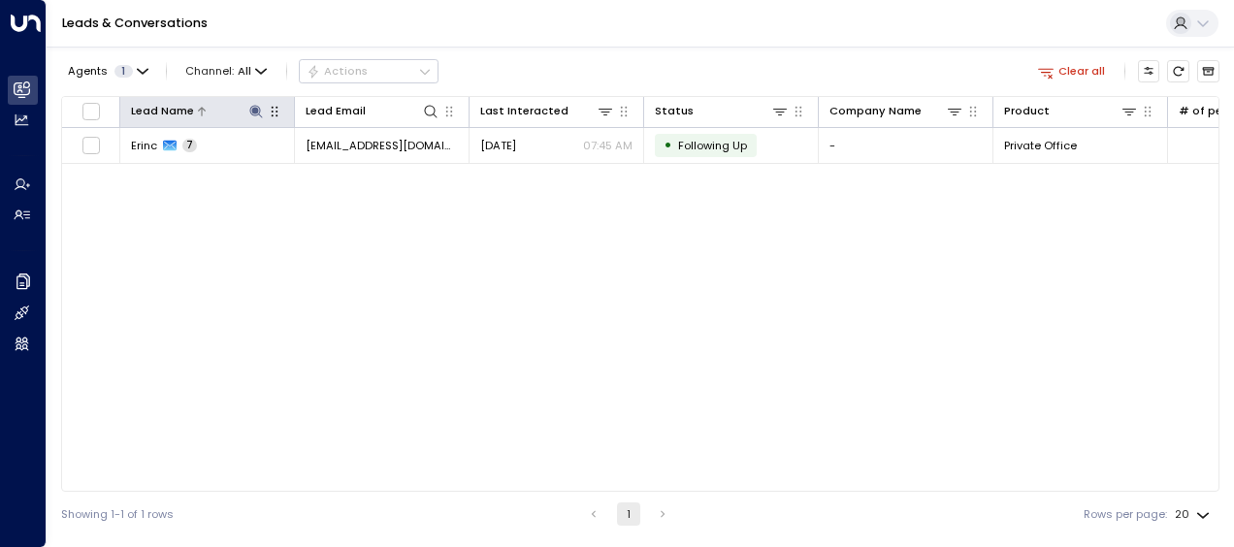
click at [252, 108] on icon at bounding box center [256, 112] width 16 height 16
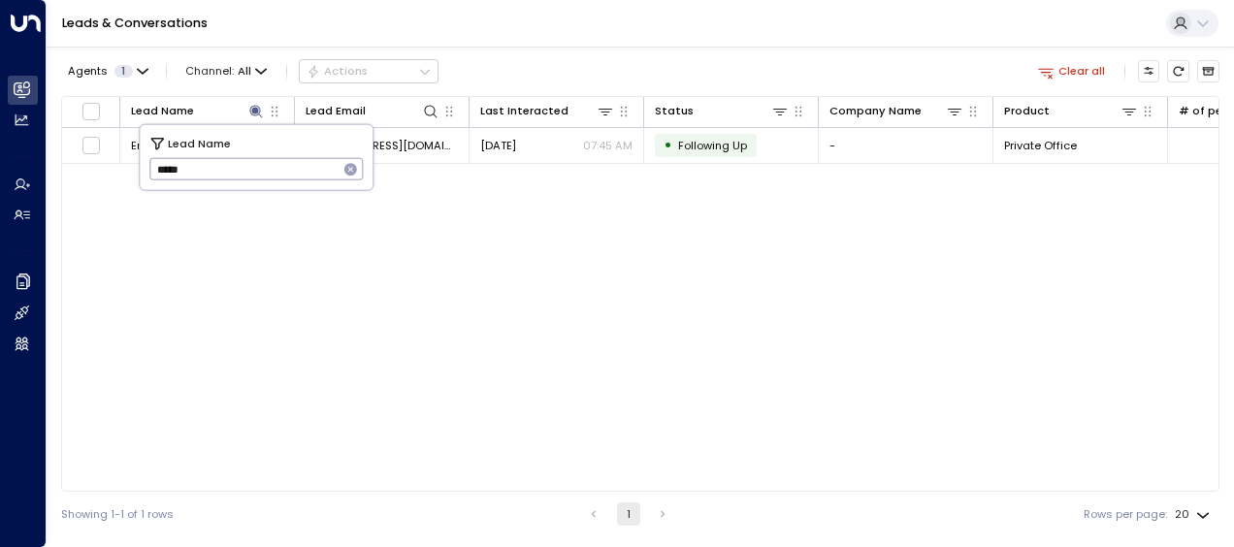
drag, startPoint x: 148, startPoint y: 164, endPoint x: 214, endPoint y: 159, distance: 66.1
click at [214, 159] on input "*****" at bounding box center [243, 169] width 189 height 32
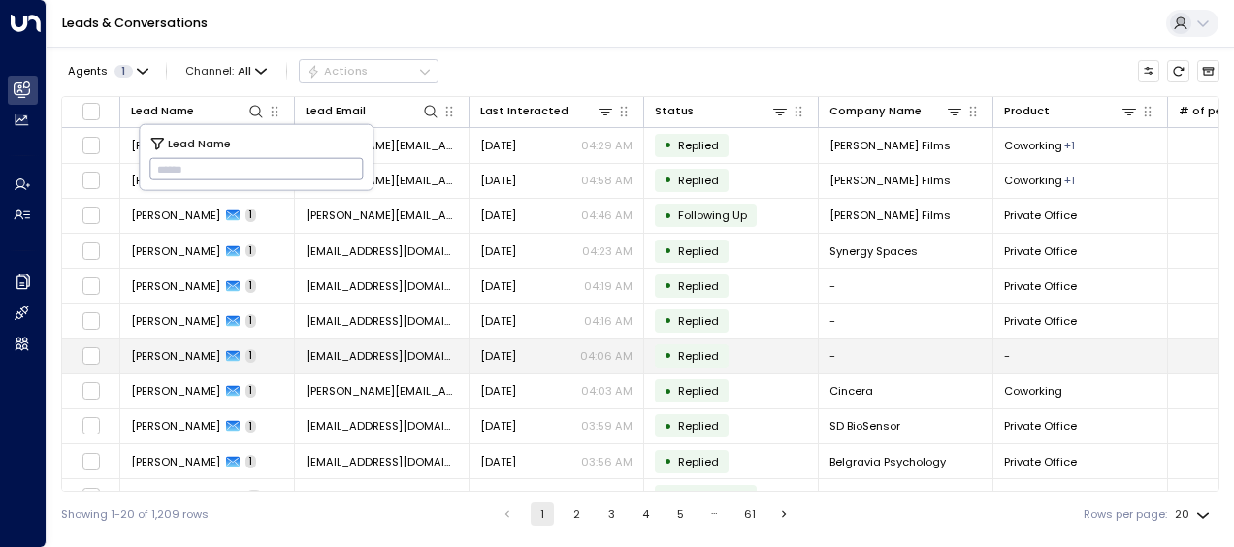
type input "**********"
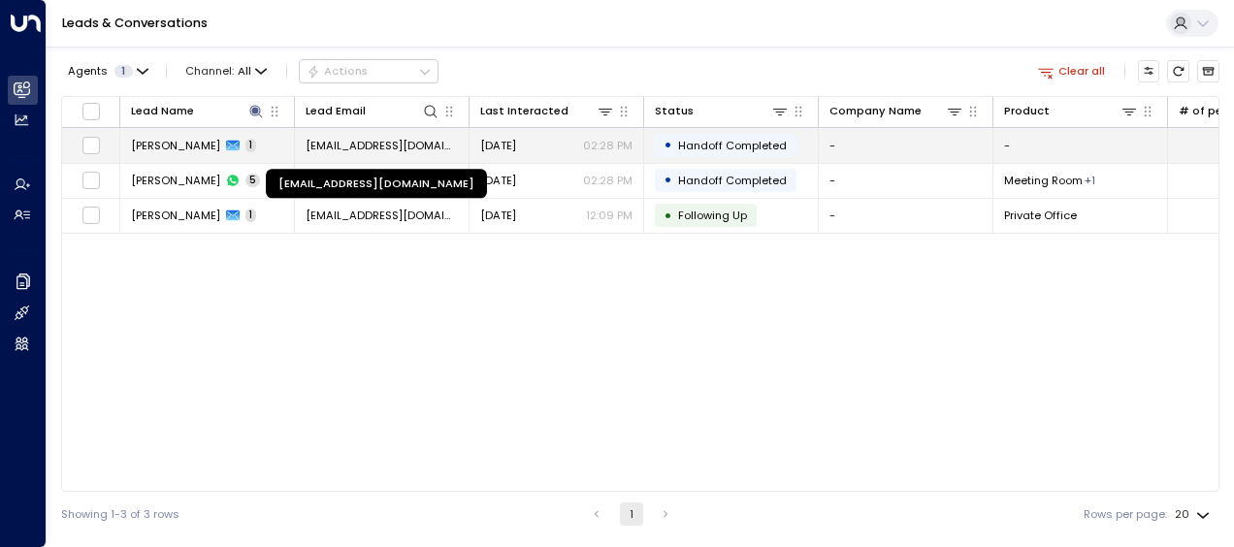
click at [431, 140] on span "[EMAIL_ADDRESS][DOMAIN_NAME]" at bounding box center [381, 146] width 152 height 16
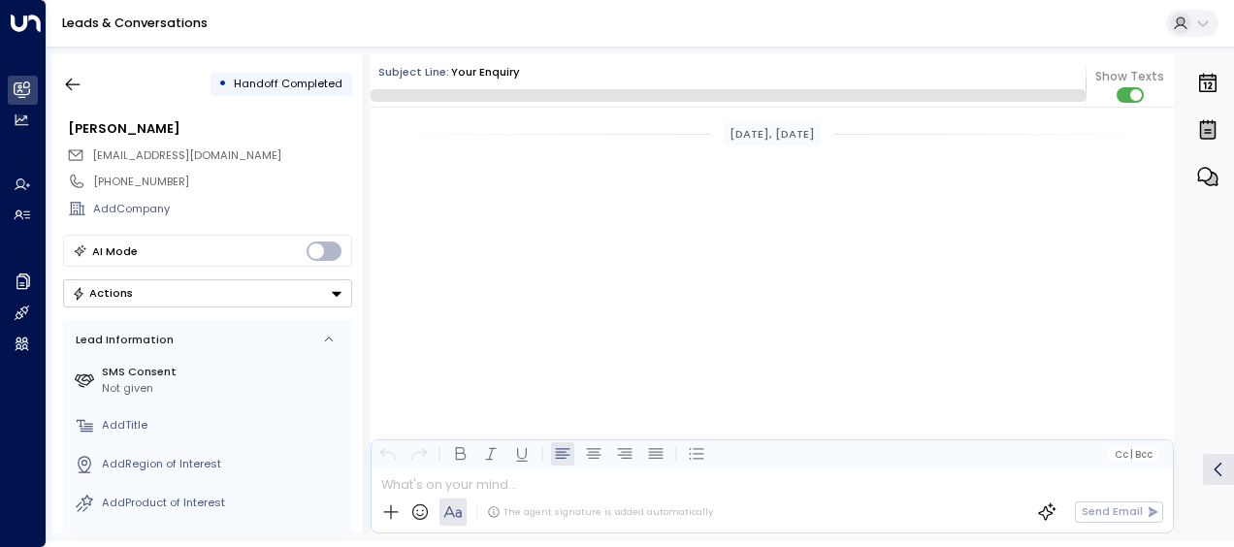
scroll to position [1829, 0]
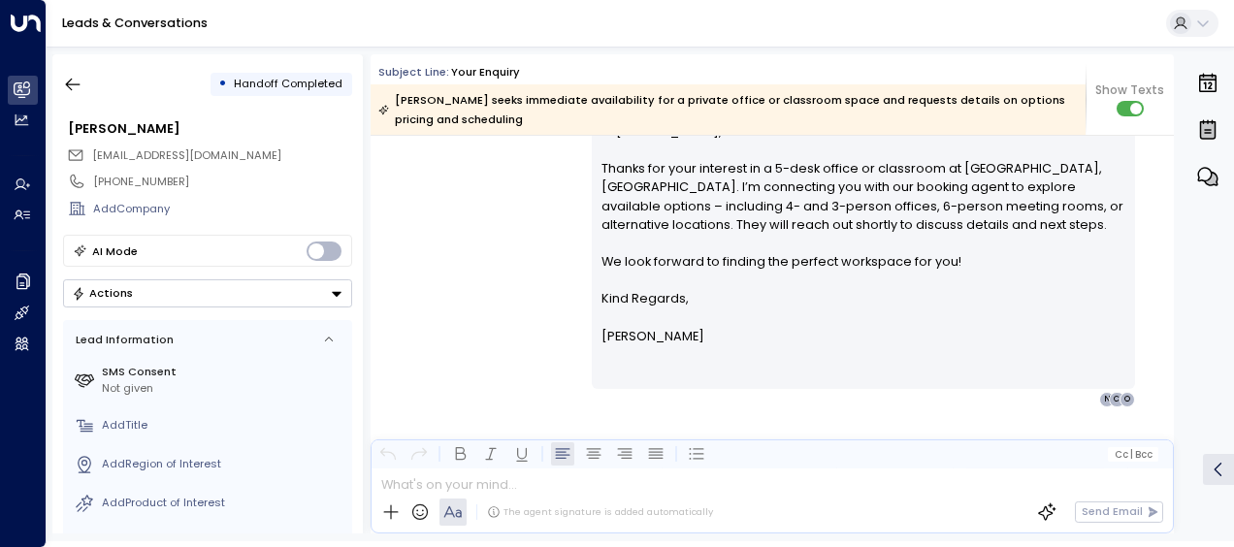
click at [492, 209] on div "[PERSON_NAME] • 02:28 PM • Email Hi [PERSON_NAME], Thanks for your interest in …" at bounding box center [771, 250] width 803 height 314
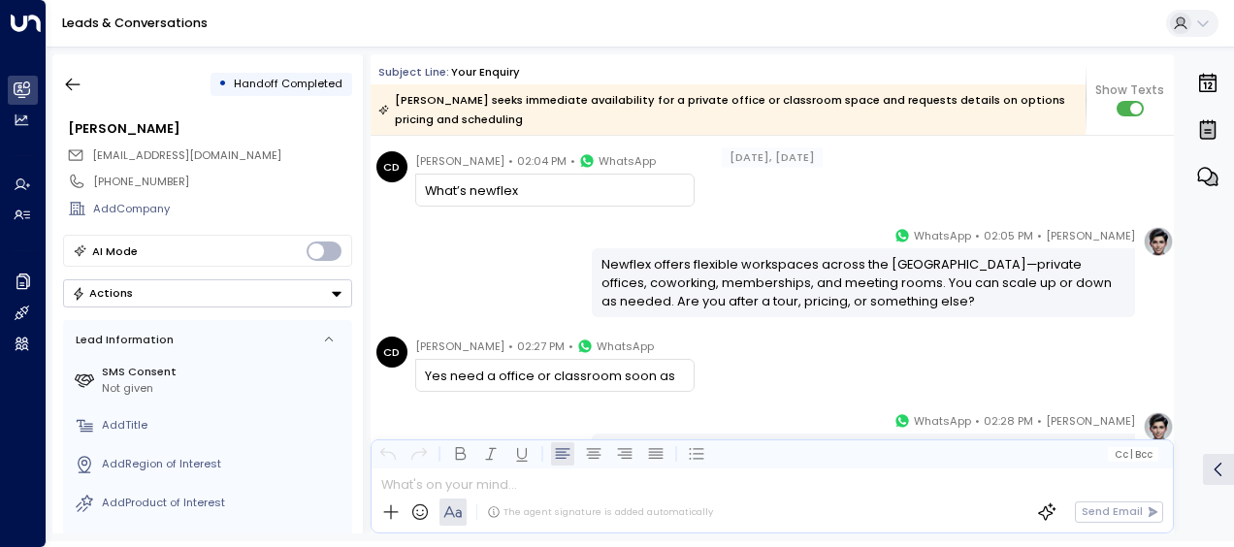
scroll to position [211, 0]
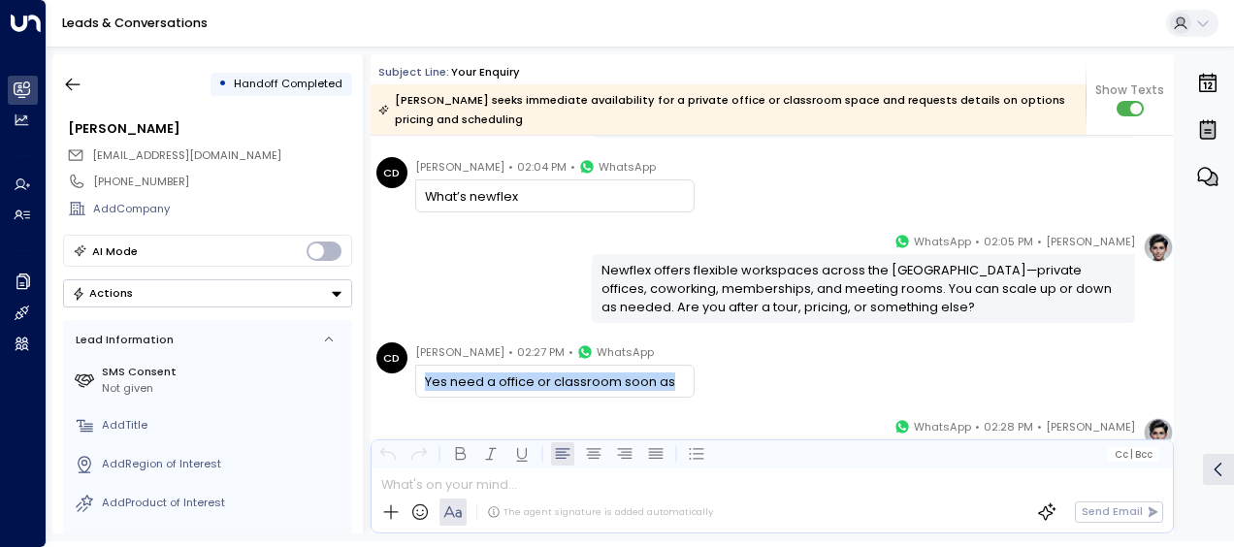
drag, startPoint x: 421, startPoint y: 380, endPoint x: 675, endPoint y: 382, distance: 254.1
click at [675, 382] on div "Yes need a office or classroom soon as" at bounding box center [554, 381] width 279 height 33
drag, startPoint x: 675, startPoint y: 382, endPoint x: 710, endPoint y: 374, distance: 35.8
click at [710, 374] on div "CD [PERSON_NAME] • 02:27 PM • WhatsApp Yes need a office or classroom soon as" at bounding box center [774, 369] width 797 height 55
click at [562, 268] on div "[PERSON_NAME] • 02:05 PM • WhatsApp Newflex offers flexible workspaces across t…" at bounding box center [771, 277] width 803 height 91
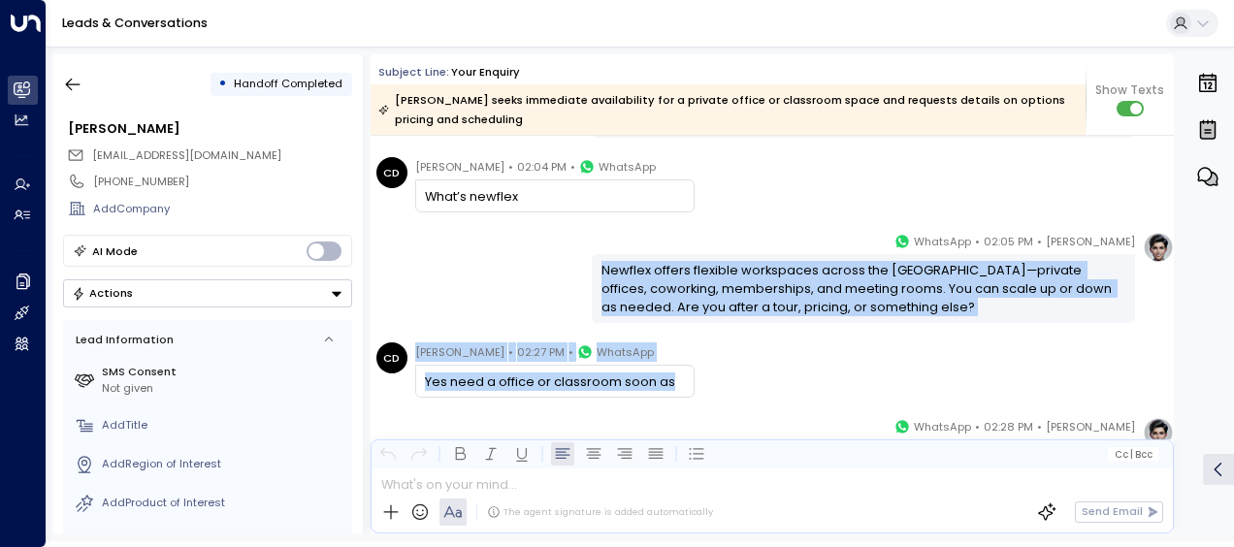
drag, startPoint x: 600, startPoint y: 258, endPoint x: 684, endPoint y: 381, distance: 148.7
click at [684, 381] on div "[DATE], [DATE] [PERSON_NAME] • 12:09 PM • WhatsApp Hi [PERSON_NAME] - it's [PER…" at bounding box center [771, 476] width 803 height 1104
drag, startPoint x: 684, startPoint y: 381, endPoint x: 609, endPoint y: 376, distance: 74.8
copy div "Newflex offers flexible workspaces across the [GEOGRAPHIC_DATA]—private offices…"
